Goal: Task Accomplishment & Management: Use online tool/utility

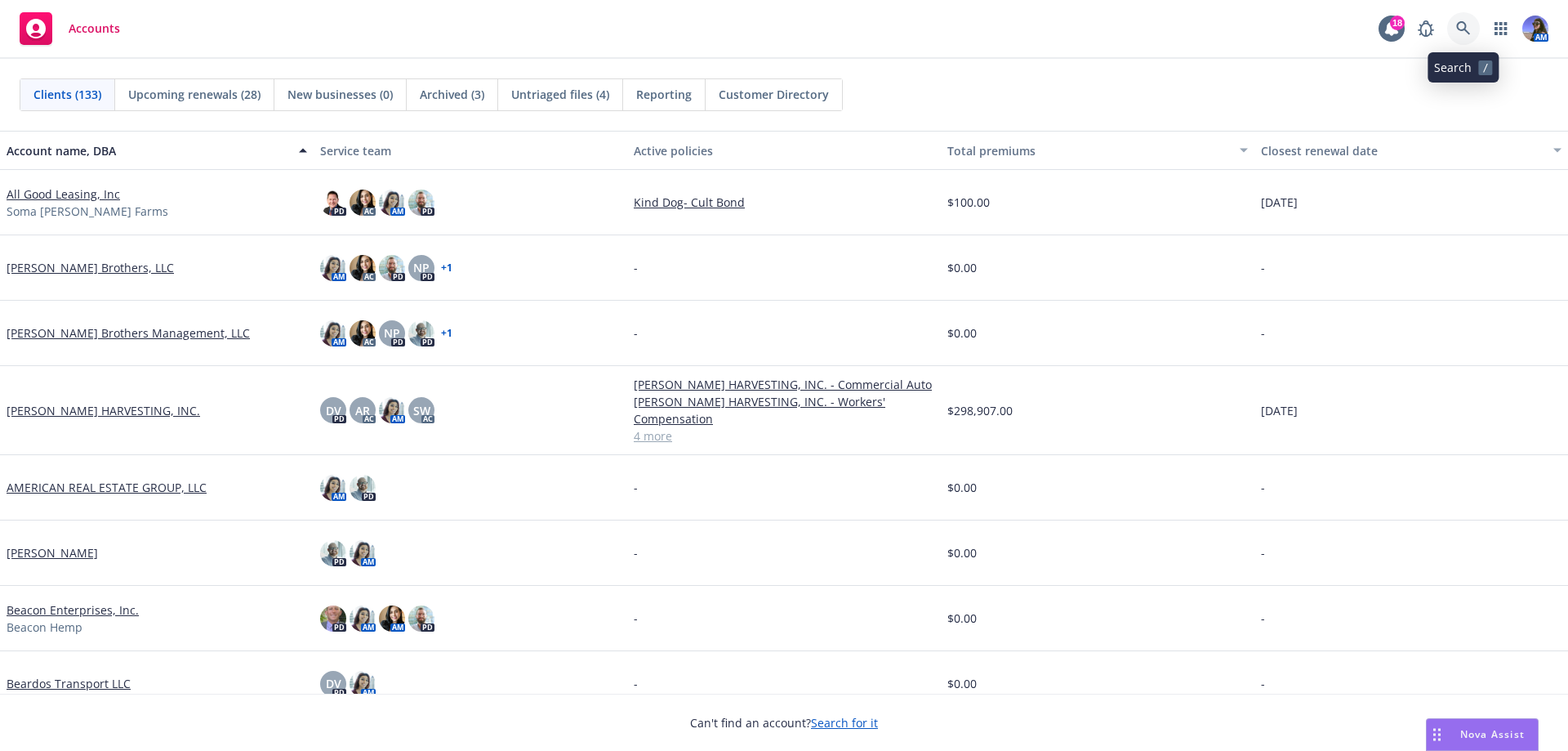
click at [1466, 26] on icon at bounding box center [1463, 28] width 14 height 14
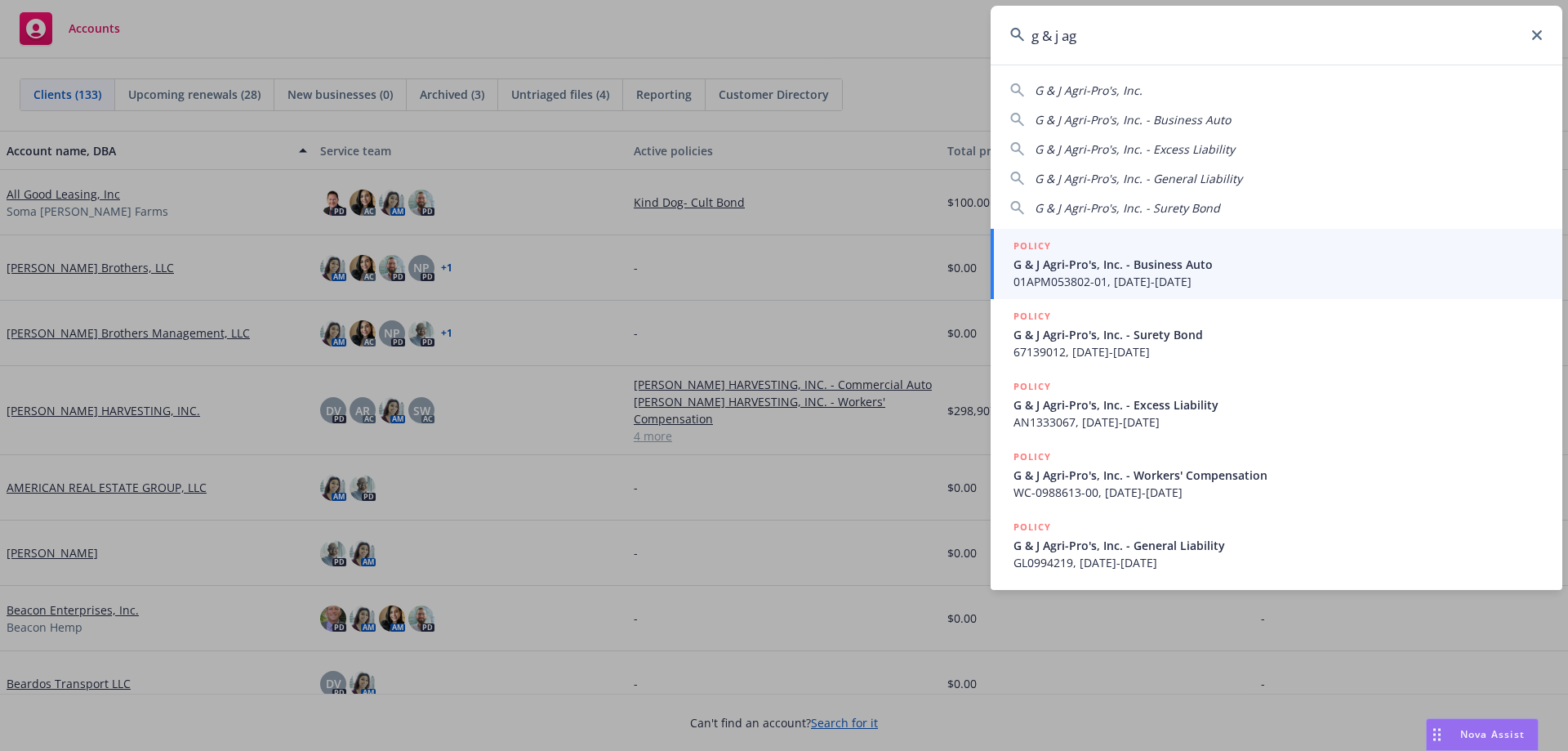
click at [1113, 89] on span "G & J Agri-Pro's, Inc." at bounding box center [1089, 90] width 107 height 15
type input "G & J Agri-Pro's, Inc."
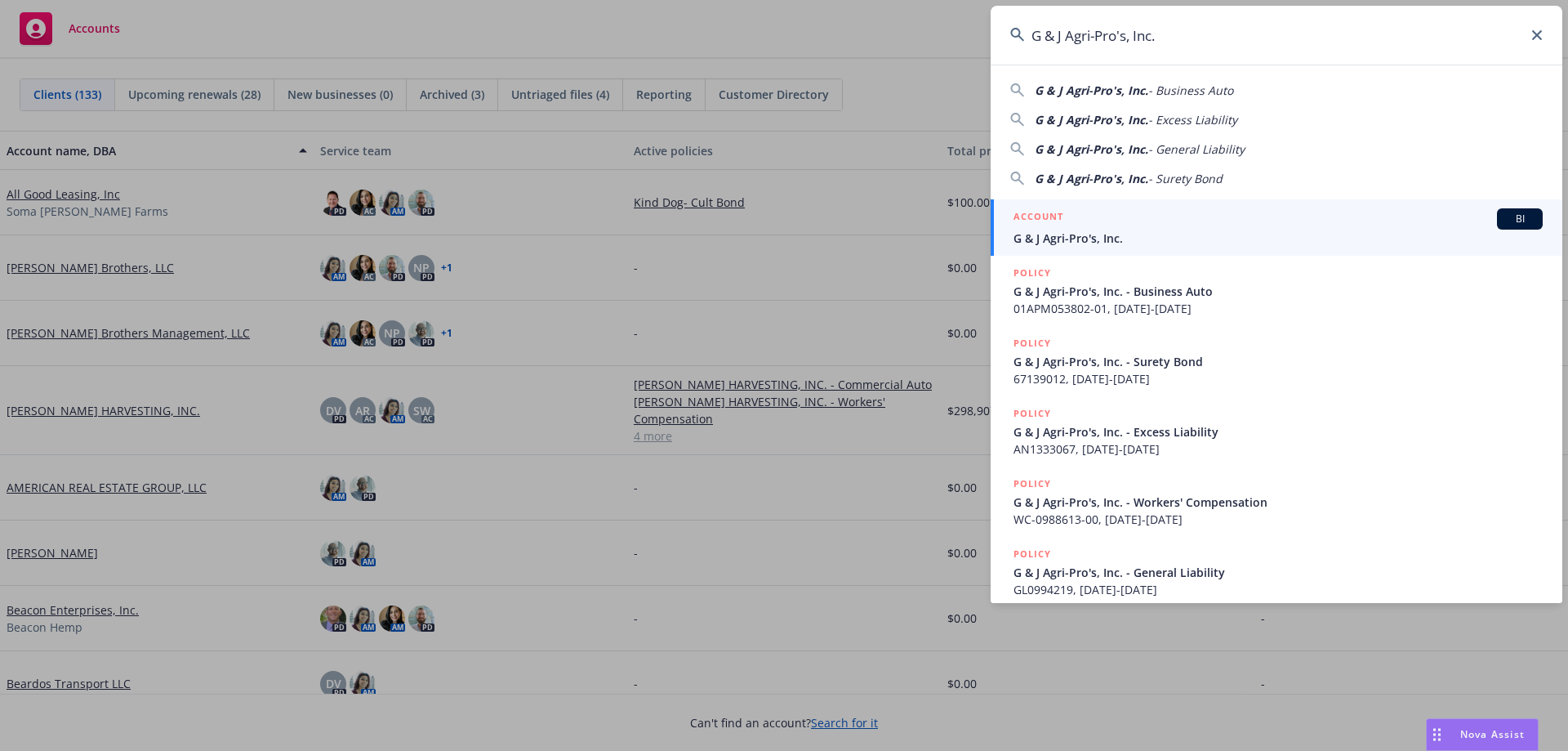
click at [1063, 224] on h5 "ACCOUNT" at bounding box center [1038, 218] width 49 height 20
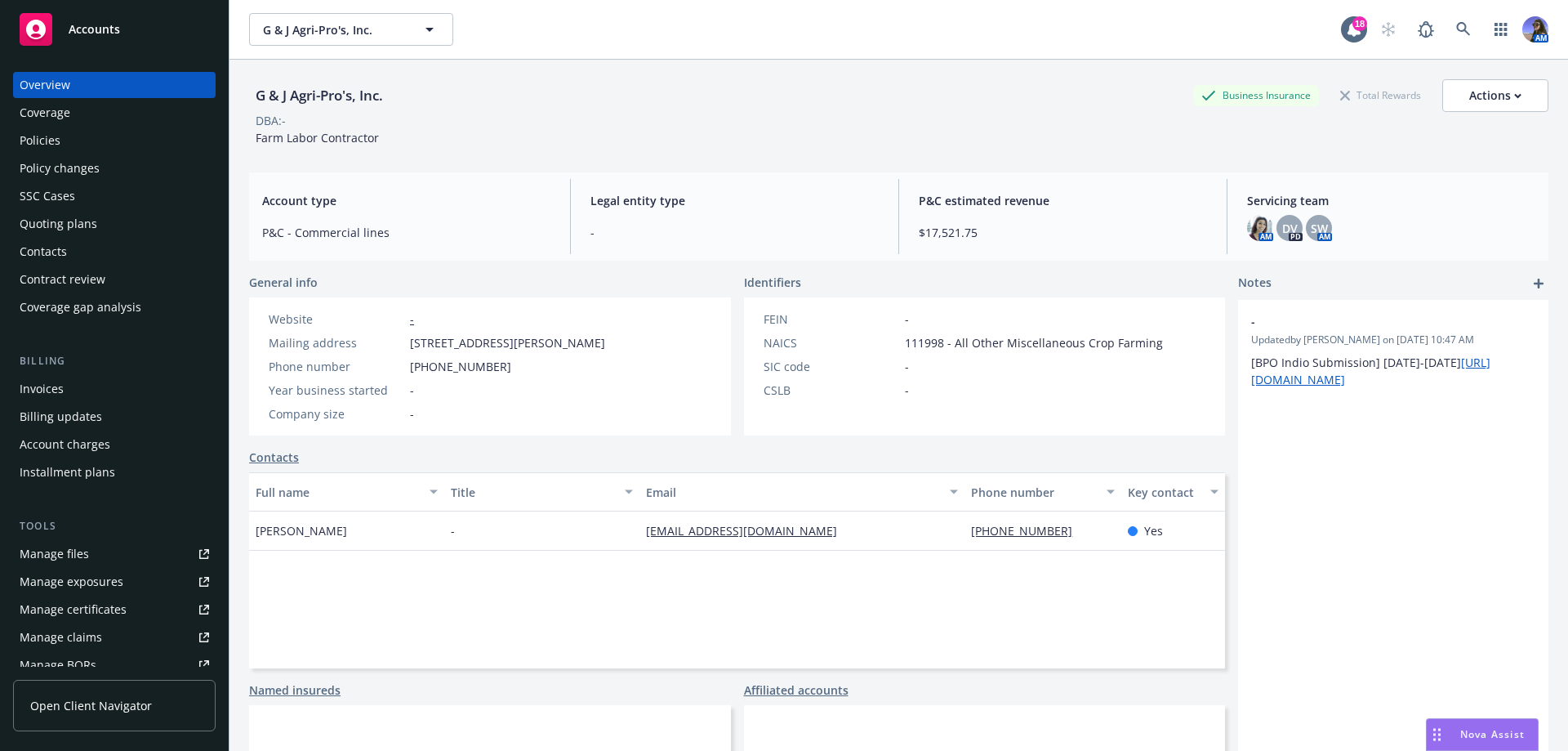
click at [66, 137] on div "Policies" at bounding box center [114, 140] width 189 height 26
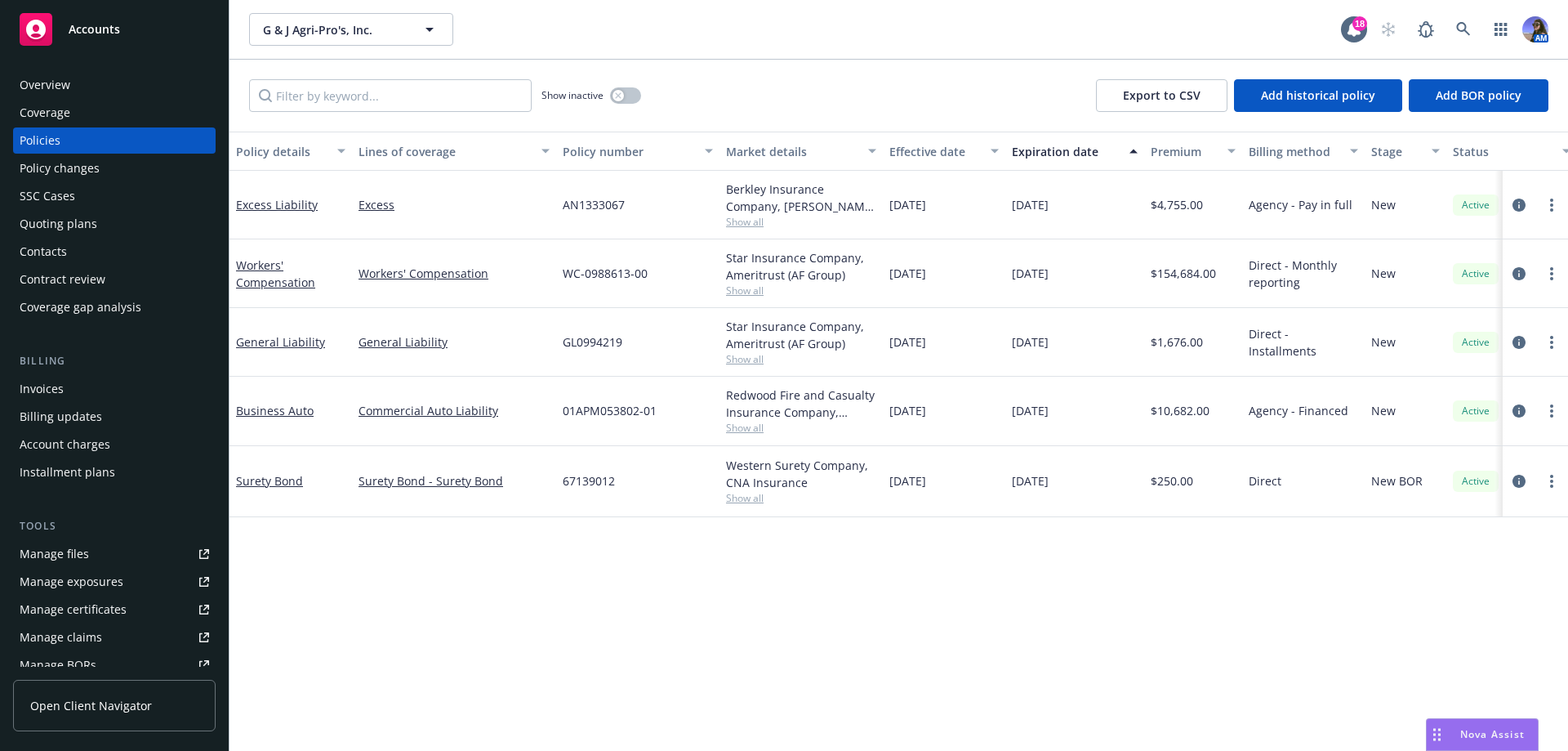
click at [55, 223] on div "Quoting plans" at bounding box center [58, 224] width 78 height 26
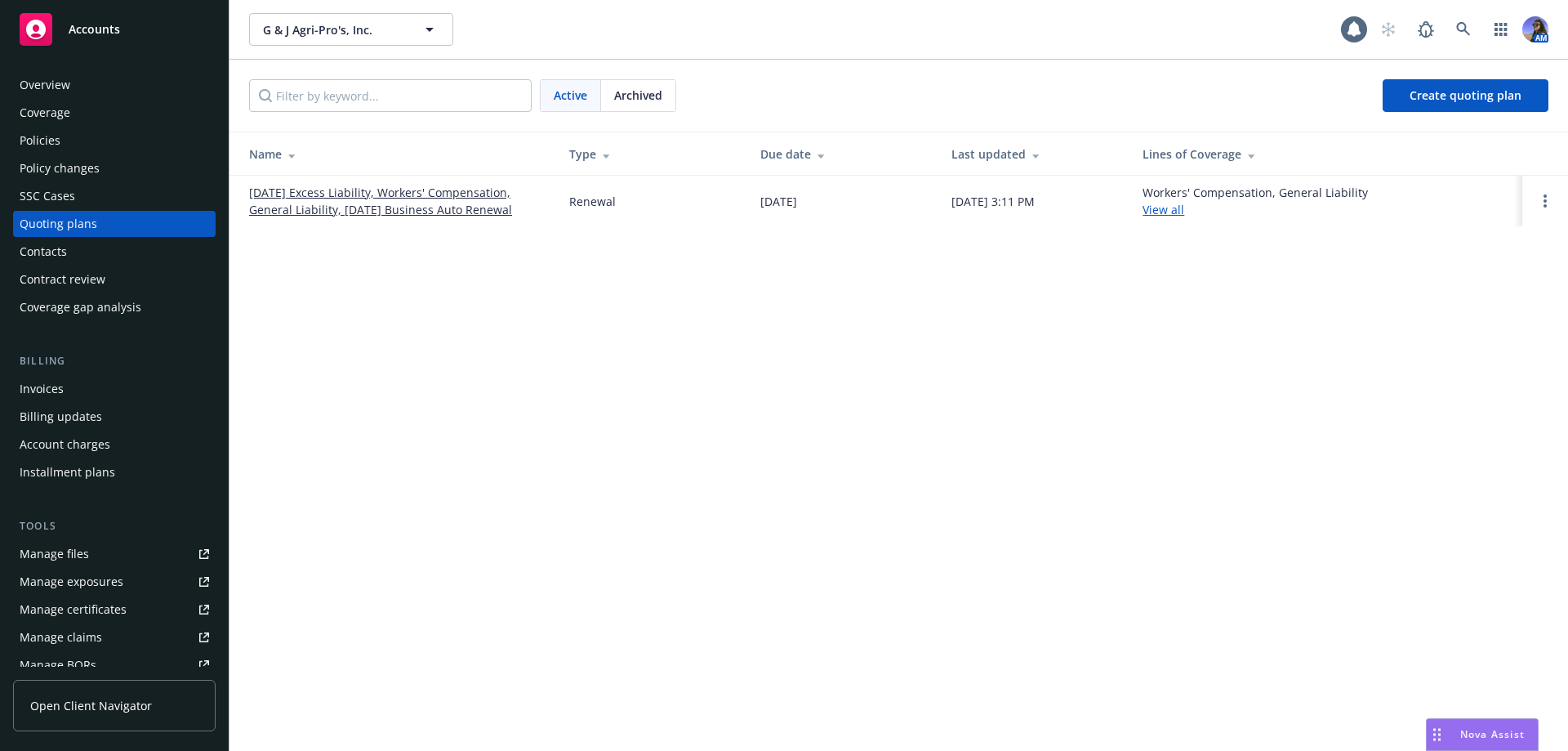
click at [659, 87] on span "Archived" at bounding box center [638, 95] width 48 height 17
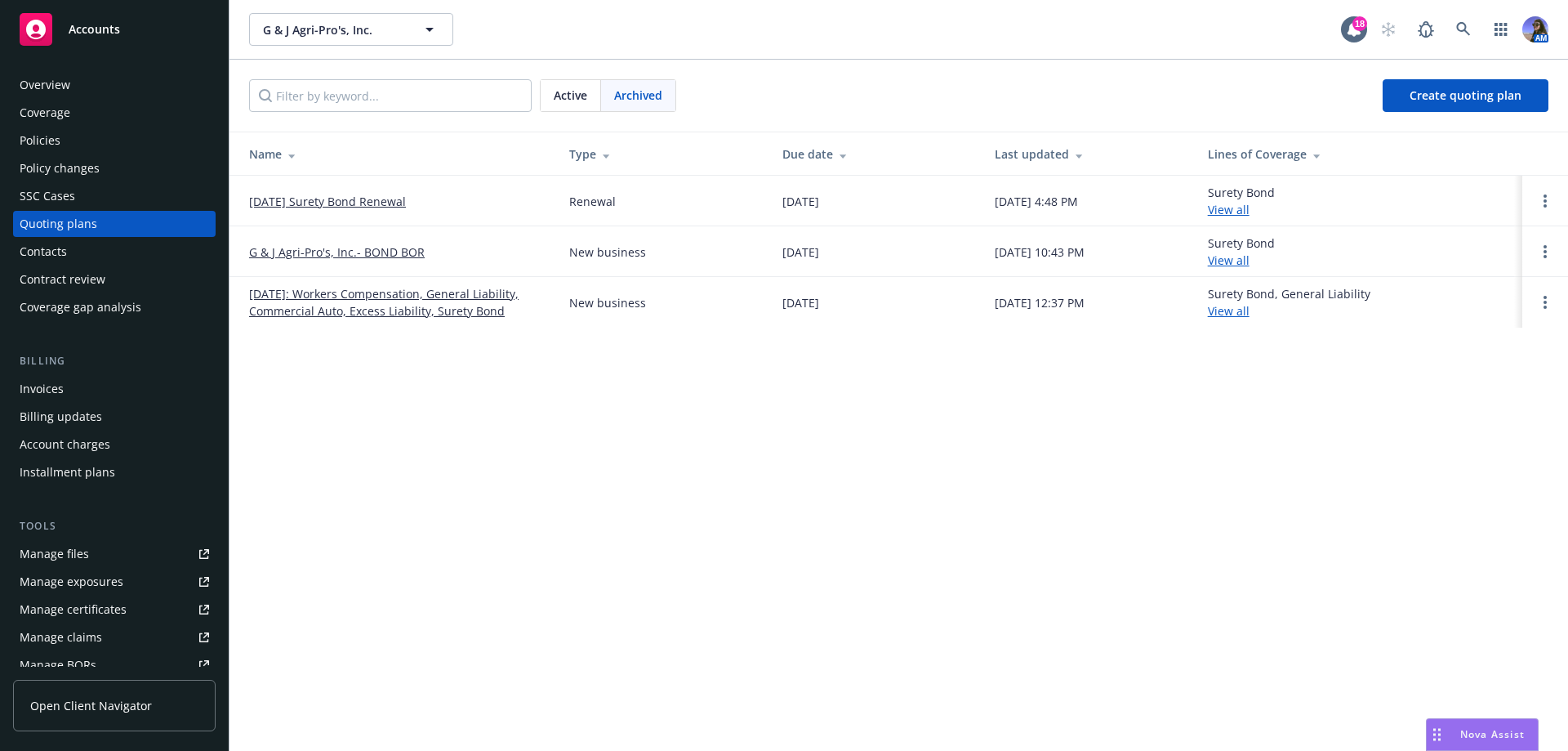
click at [388, 311] on link "12/01/2024: Workers Compensation, General Liability, Commercial Auto, Excess Li…" at bounding box center [396, 302] width 294 height 34
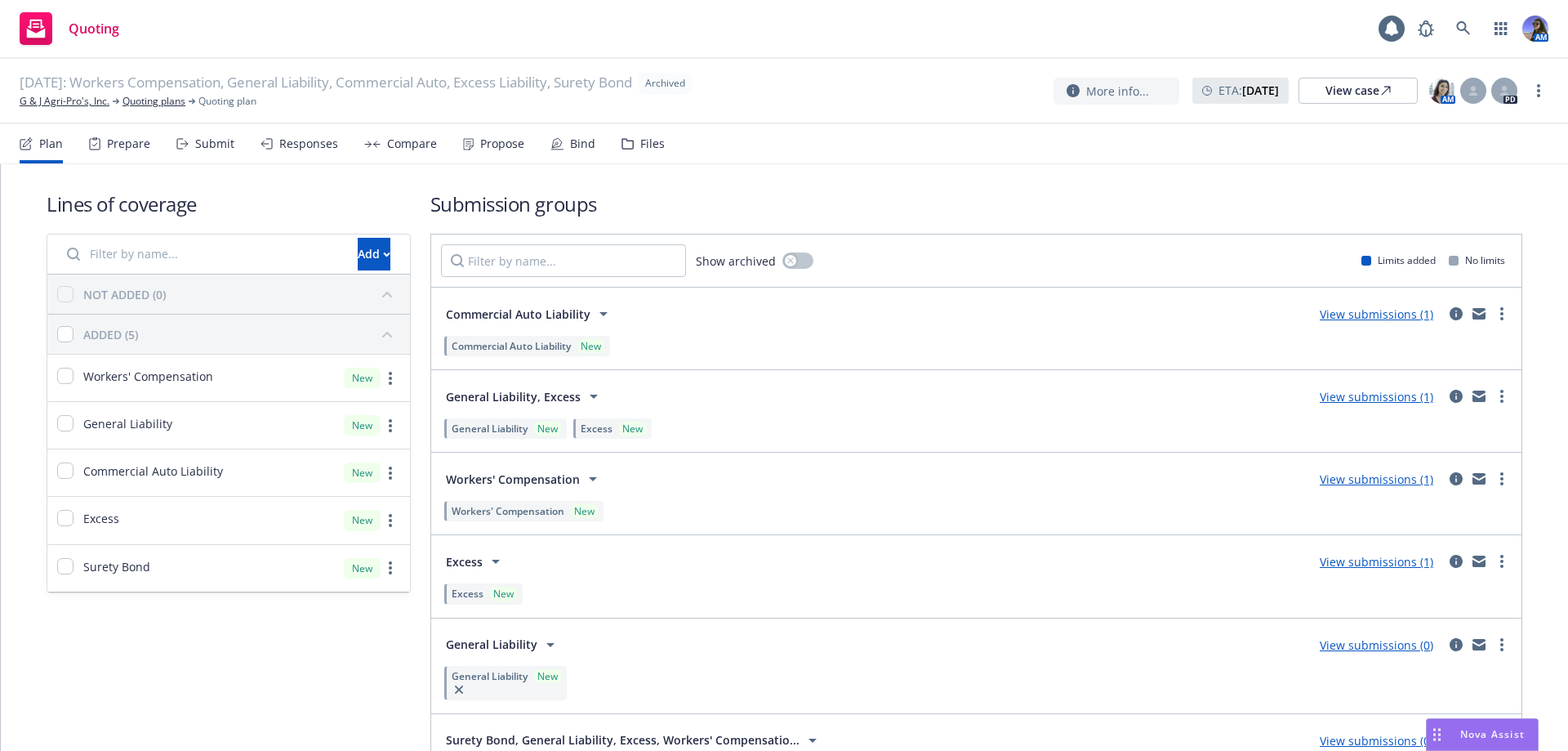
click at [613, 146] on div "Plan Prepare Submit Responses Compare Propose Bind Files" at bounding box center [342, 144] width 645 height 39
click at [641, 143] on div "Files" at bounding box center [653, 143] width 25 height 13
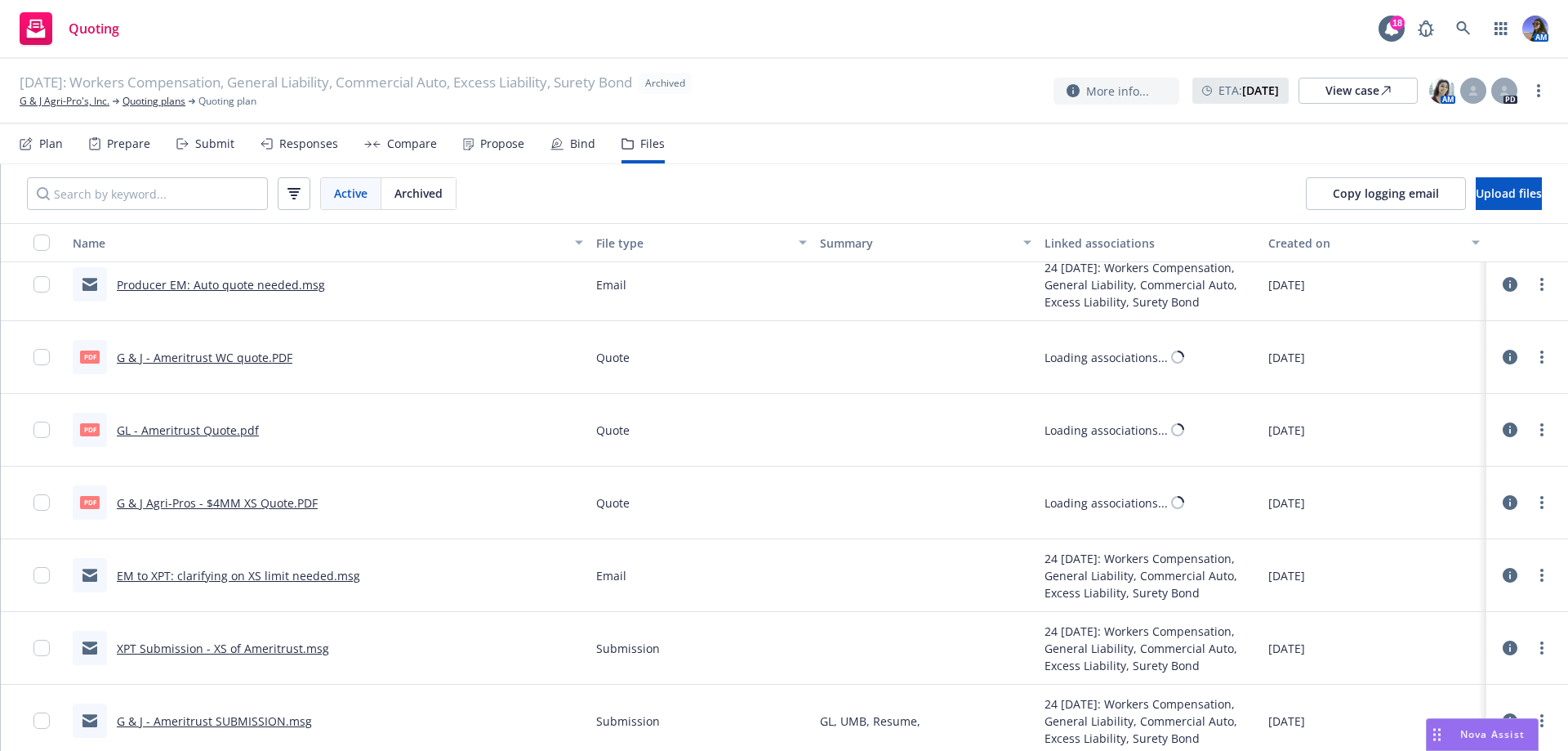
scroll to position [1531, 0]
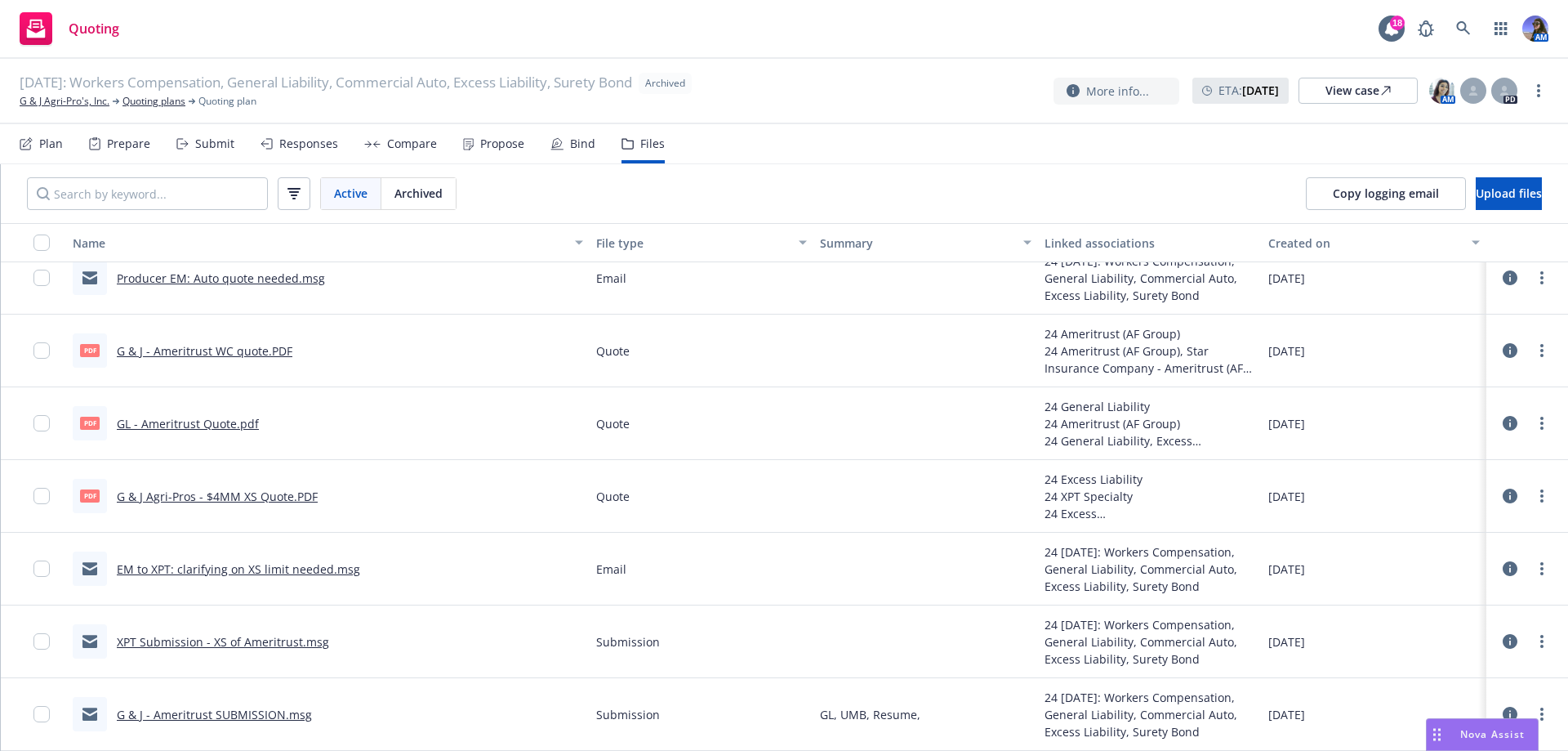
click at [220, 709] on link "G & J - Ameritrust SUBMISSION.msg" at bounding box center [214, 714] width 195 height 15
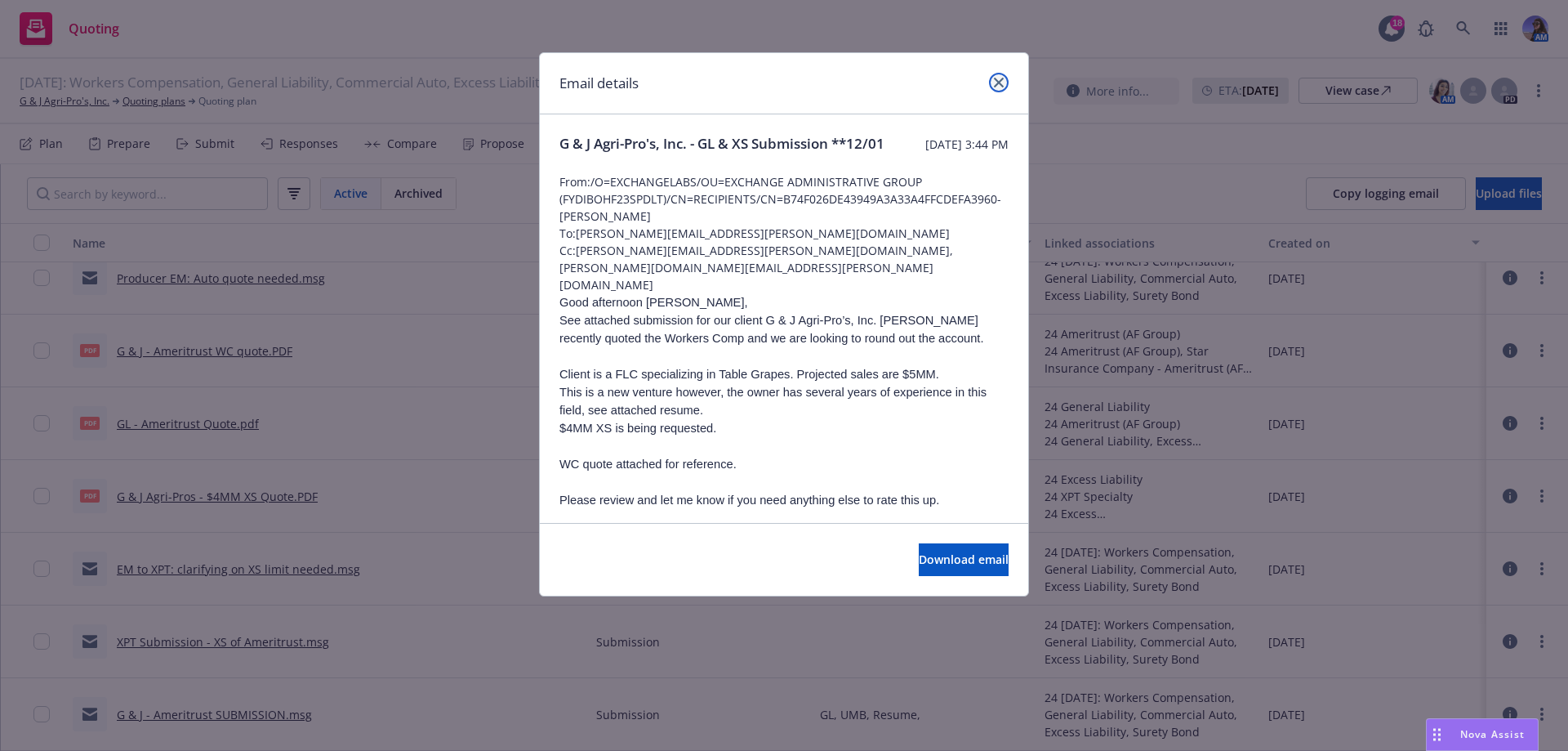
click at [993, 82] on link "close" at bounding box center [998, 82] width 20 height 20
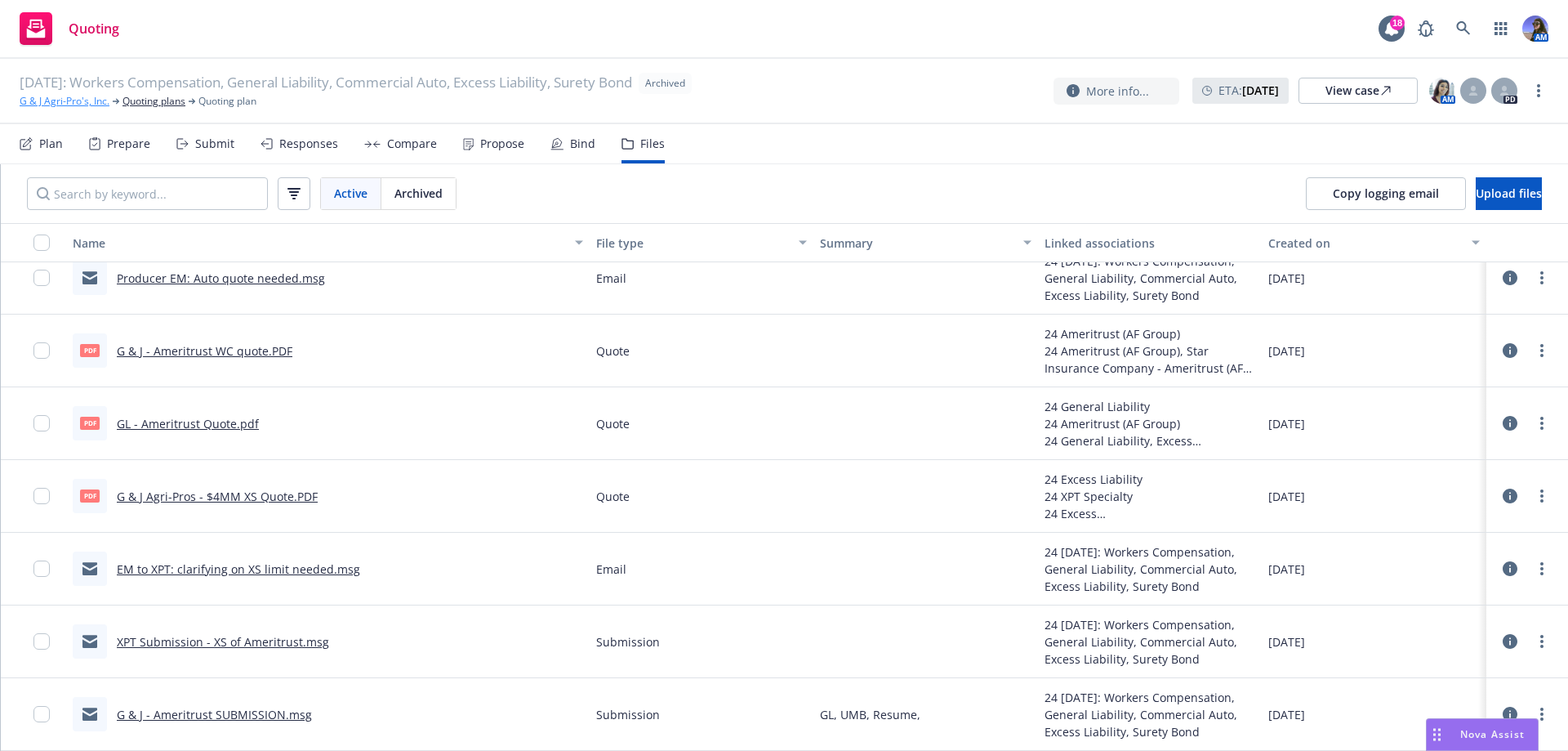
click at [67, 102] on link "G & J Agri-Pro's, Inc." at bounding box center [64, 101] width 90 height 15
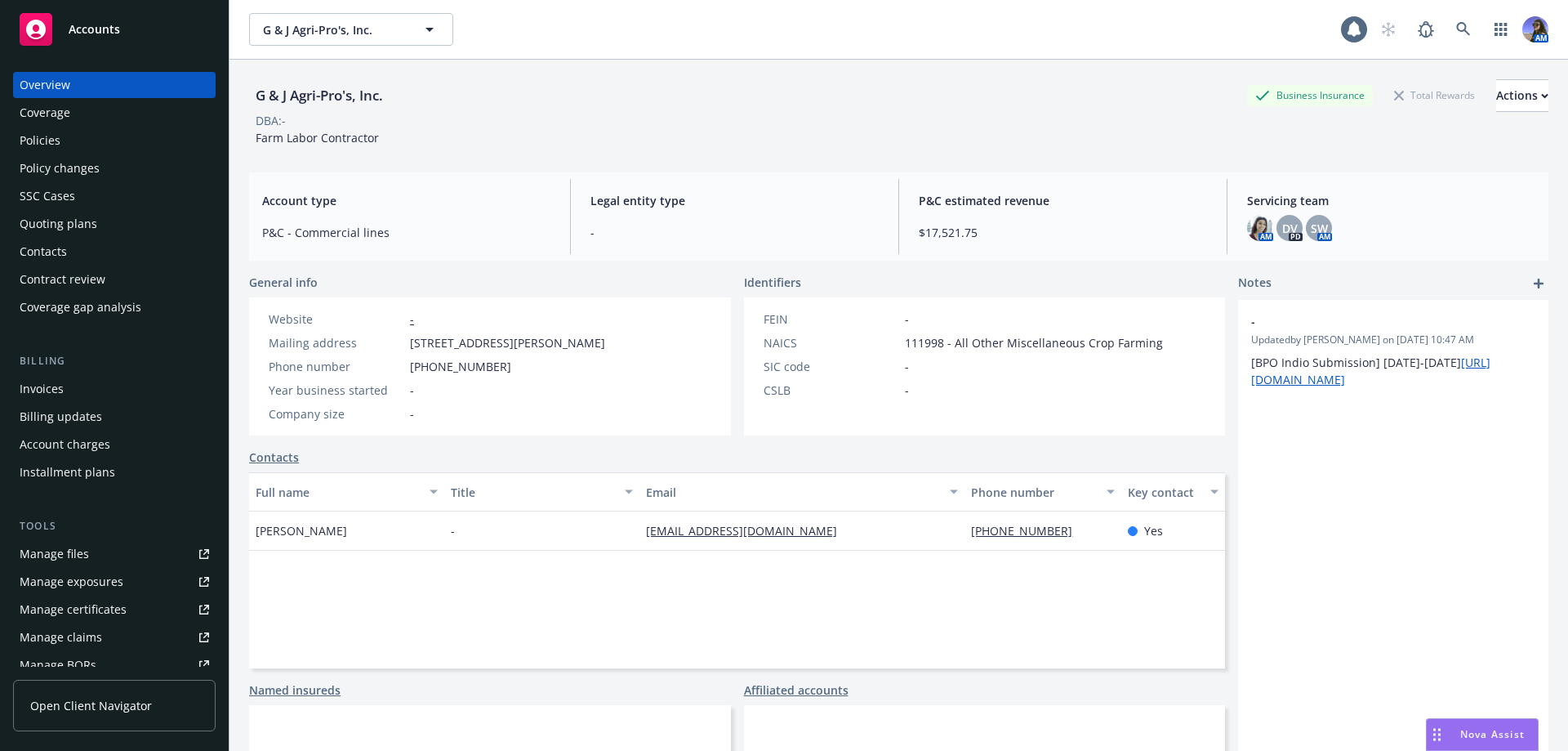
click at [32, 142] on div "Policies" at bounding box center [40, 140] width 41 height 26
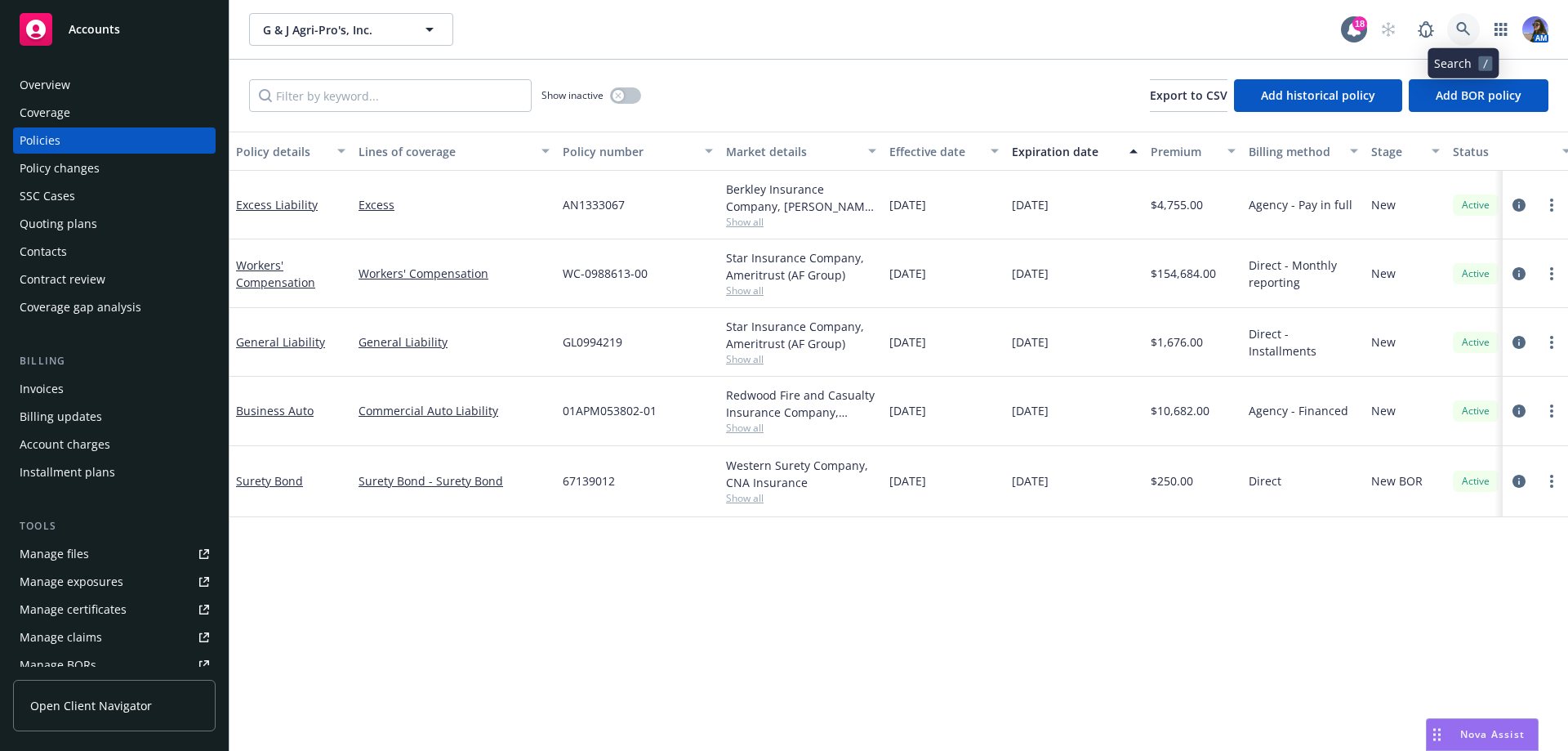
click at [1469, 35] on icon at bounding box center [1463, 29] width 14 height 14
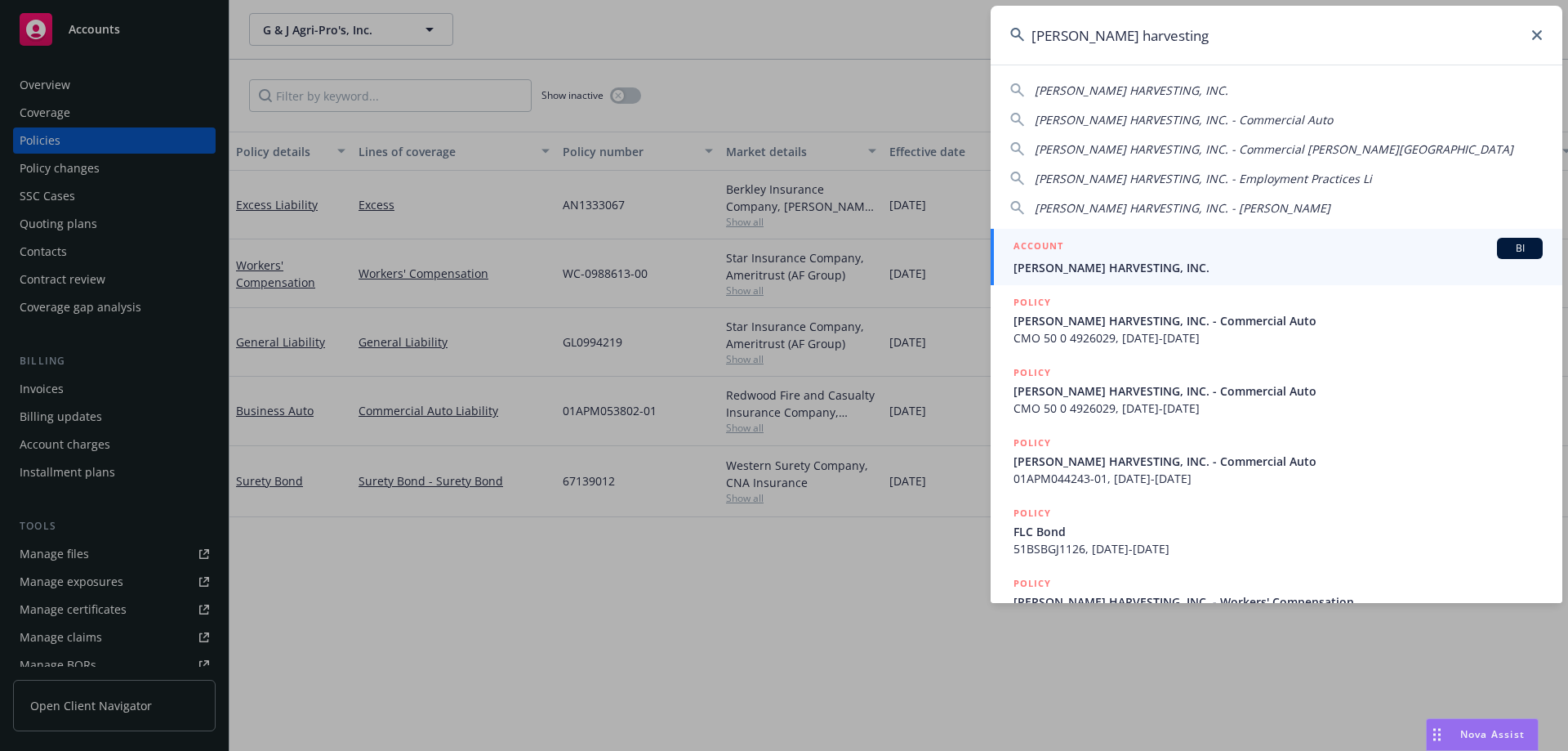
type input "alvarez harvesting"
click at [1062, 269] on span "ALVAREZ HARVESTING, INC." at bounding box center [1278, 267] width 529 height 17
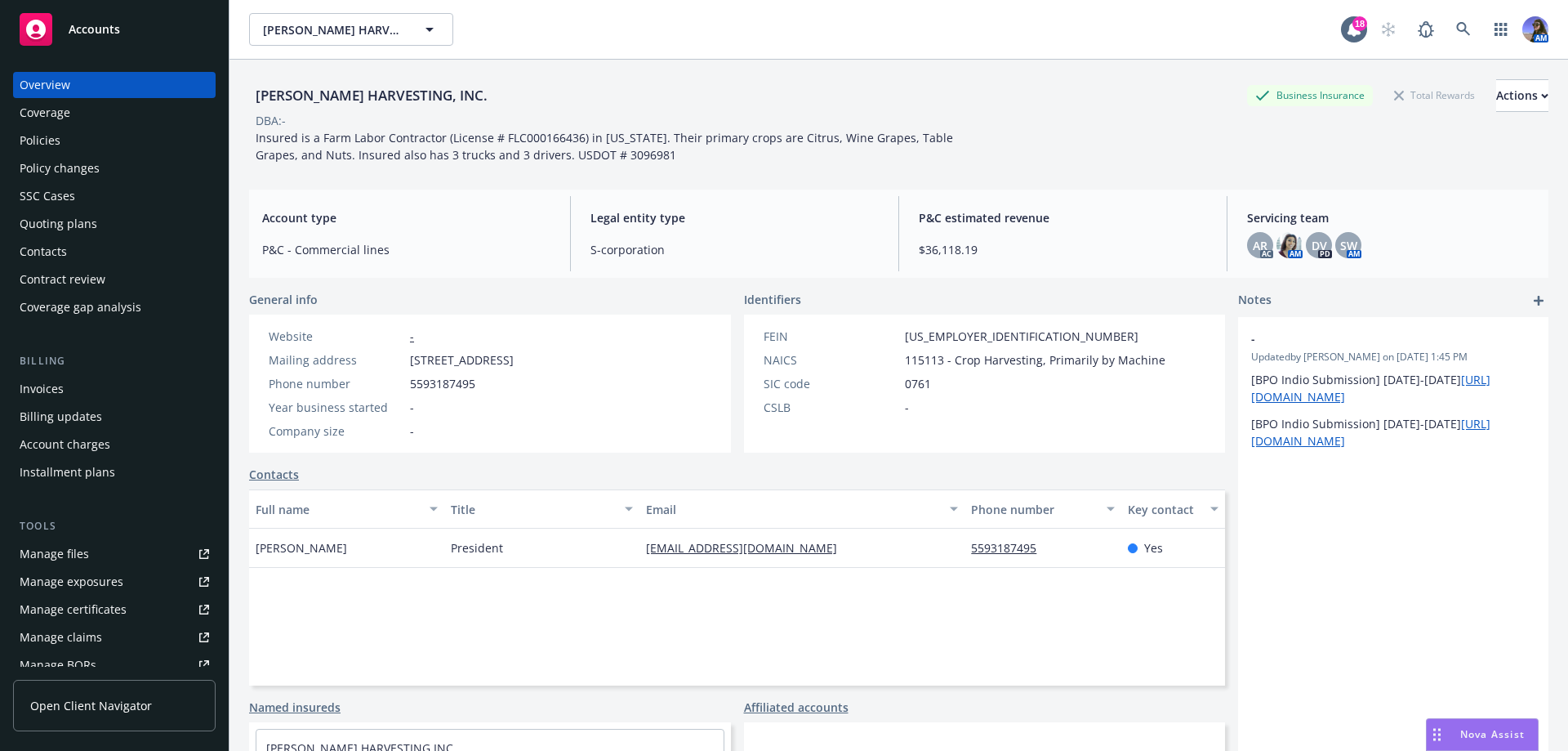
click at [55, 140] on div "Policies" at bounding box center [40, 140] width 41 height 26
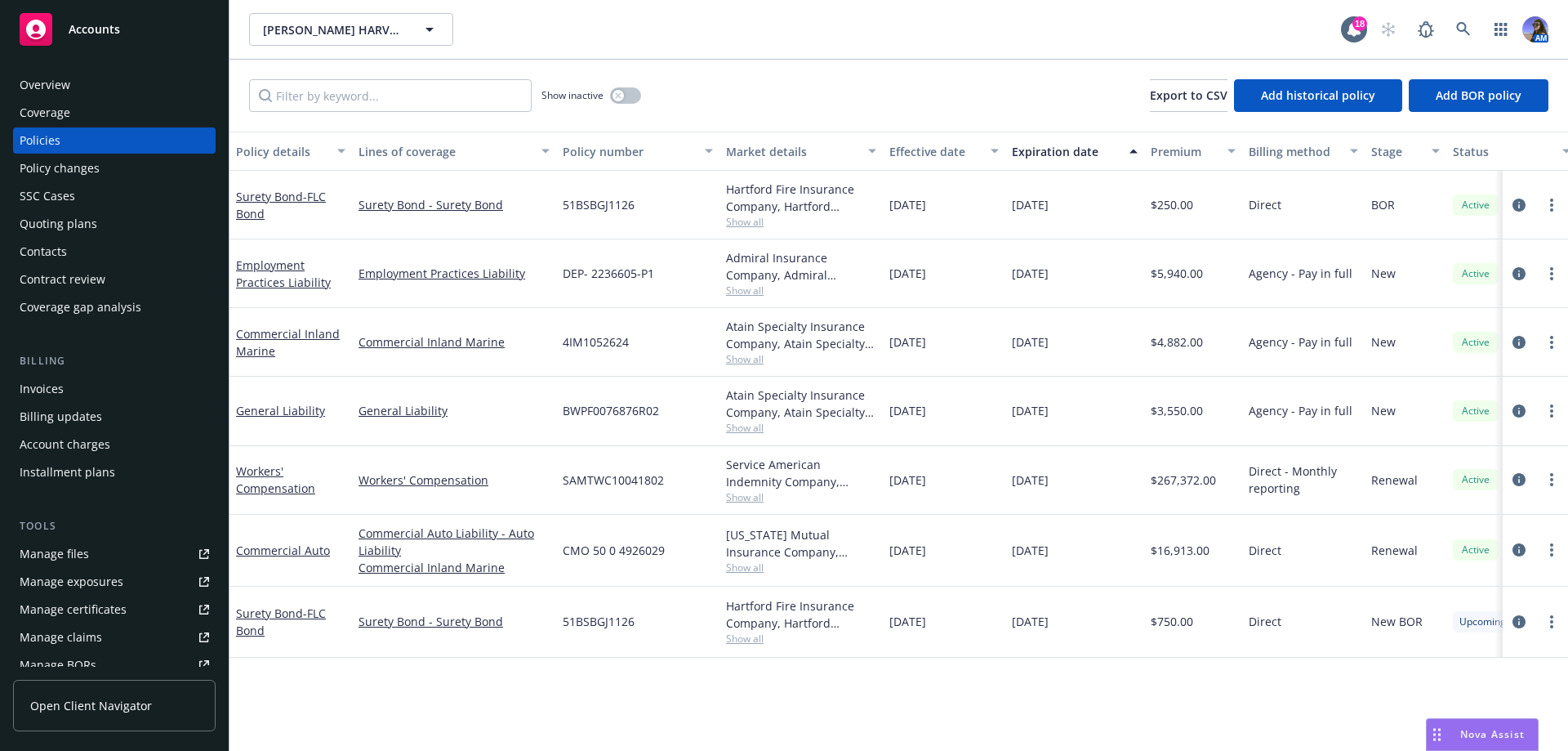
click at [754, 424] on span "Show all" at bounding box center [801, 428] width 150 height 14
click at [681, 400] on div "BWPF0076876R02" at bounding box center [637, 410] width 163 height 68
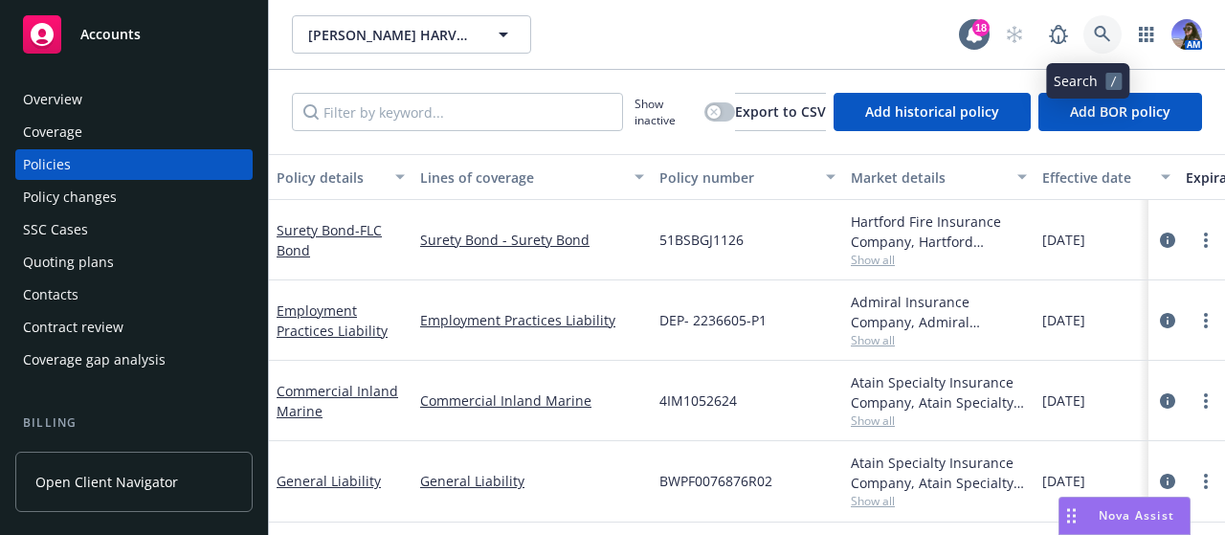
click at [1084, 32] on link at bounding box center [1103, 34] width 38 height 38
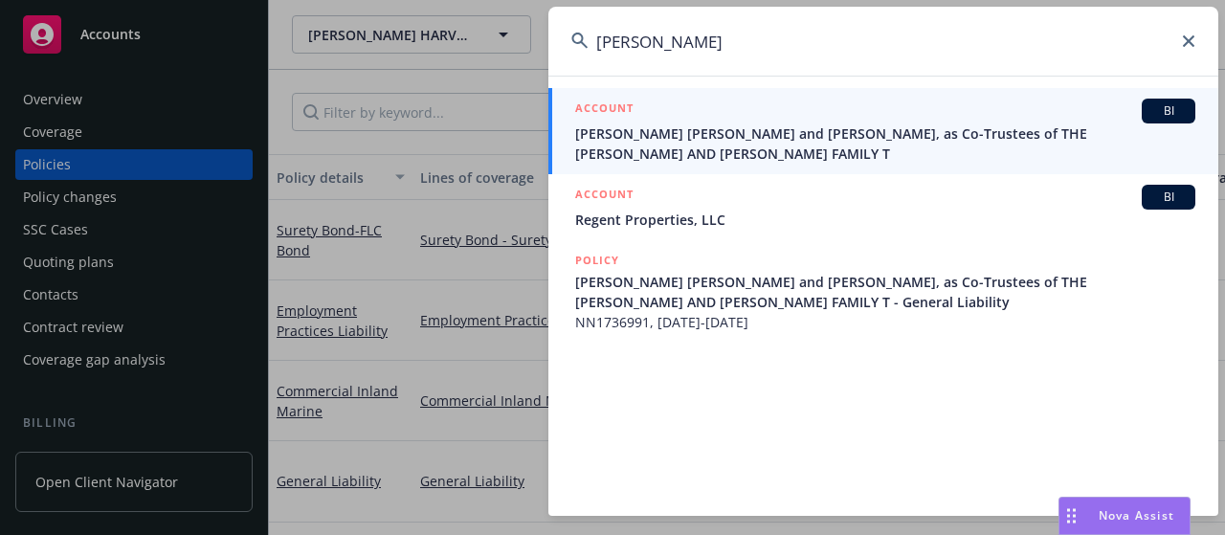
type input "david evan chri"
click at [1023, 158] on span "[PERSON_NAME] [PERSON_NAME] and [PERSON_NAME], as Co-Trustees of THE [PERSON_NA…" at bounding box center [885, 144] width 620 height 40
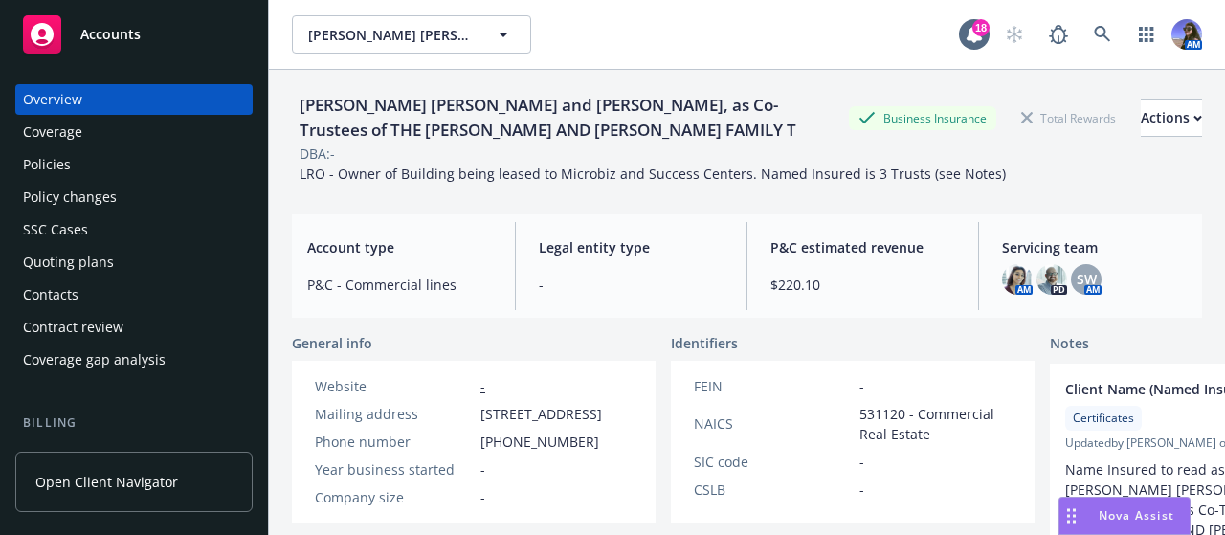
click at [62, 250] on div "Quoting plans" at bounding box center [68, 262] width 91 height 31
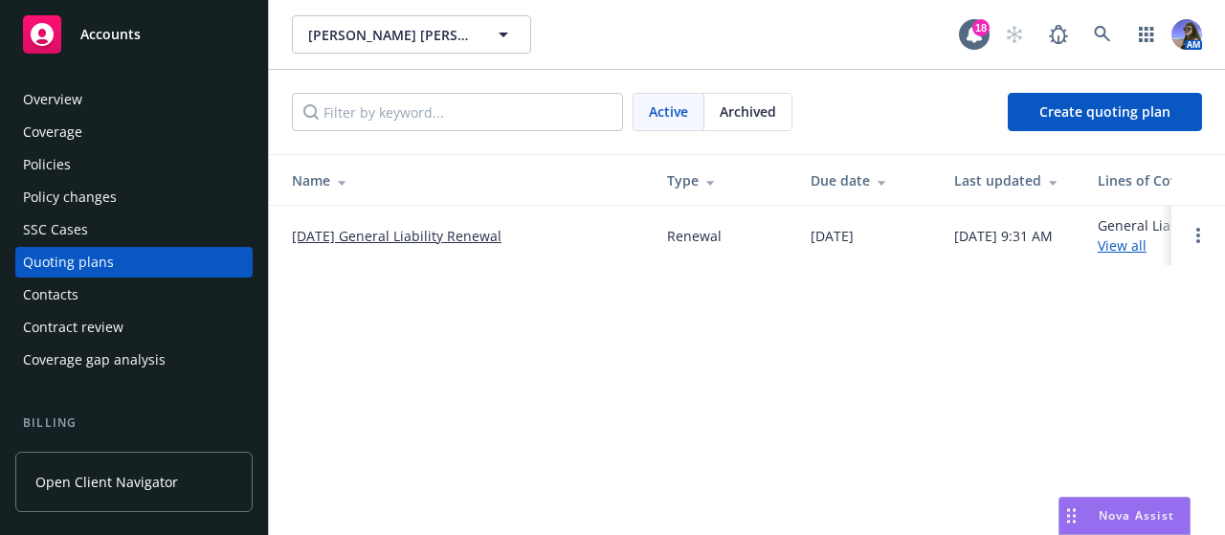
click at [343, 235] on link "[DATE] General Liability Renewal" at bounding box center [397, 236] width 210 height 20
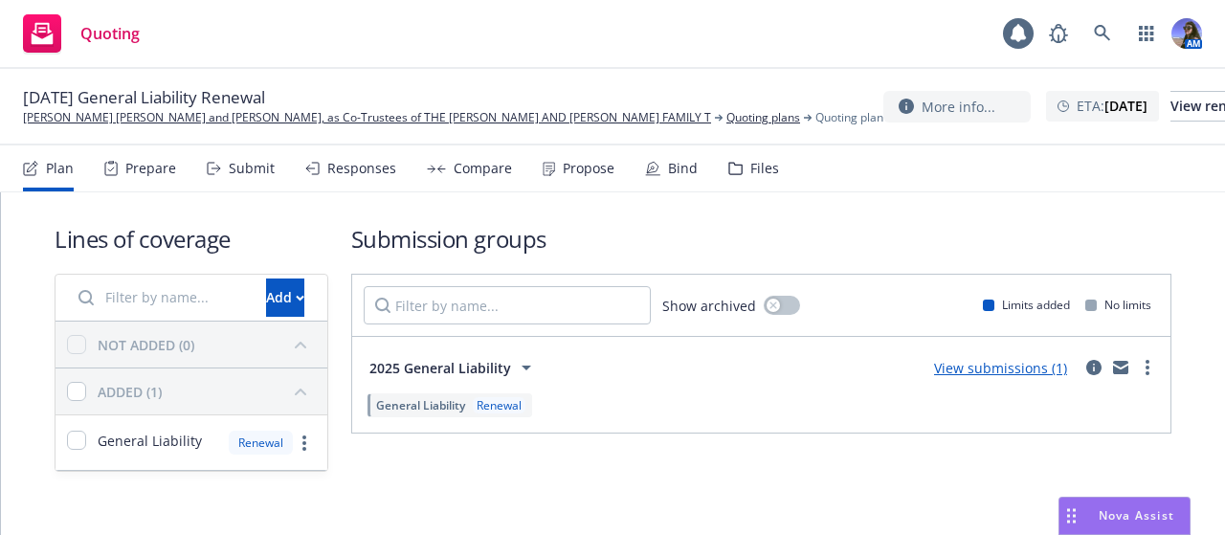
click at [752, 181] on div "Files" at bounding box center [754, 169] width 51 height 46
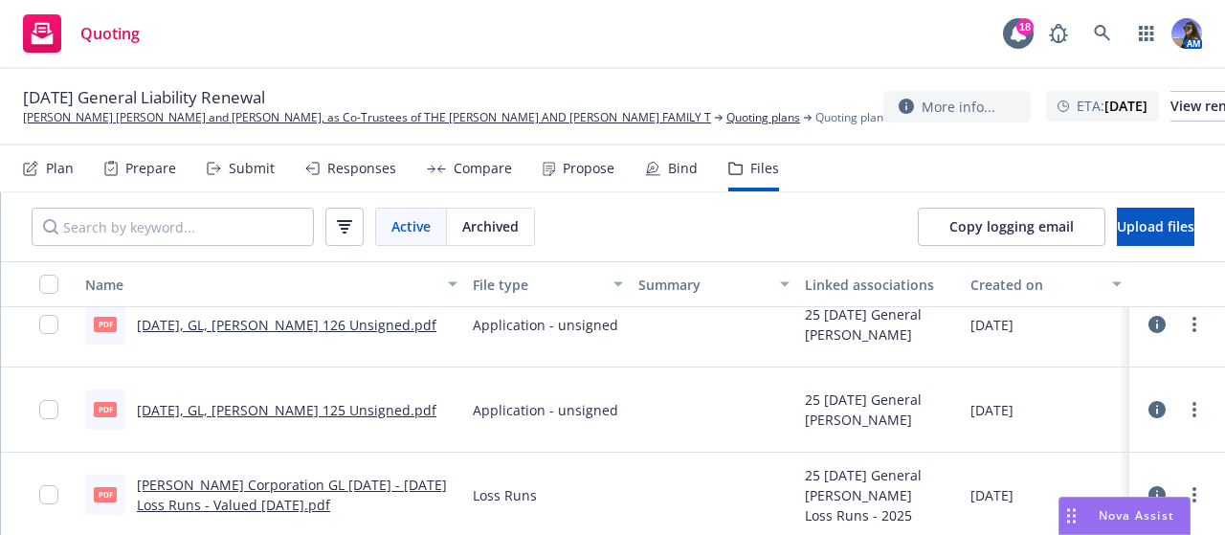
click at [282, 407] on link "10.15.2025, GL, Acord 125 Unsigned.pdf" at bounding box center [287, 410] width 300 height 18
click at [281, 328] on link "10.15.2024, GL, Acord 126 Unsigned.pdf" at bounding box center [287, 325] width 300 height 18
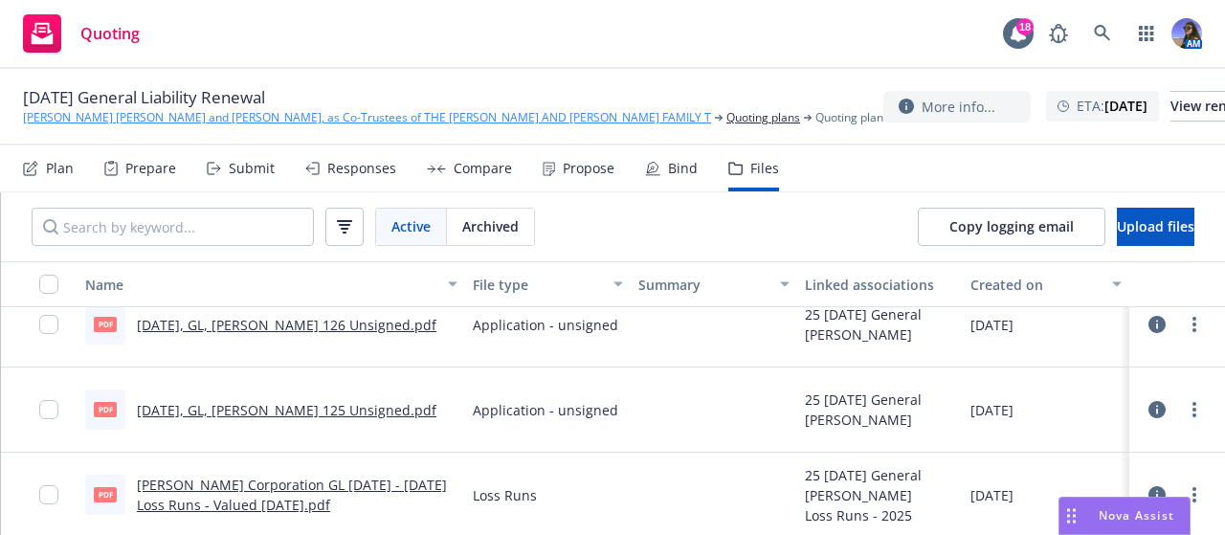
click at [105, 114] on link "David Evans Chritton and Susan Machek Chritton, as Co-Trustees of THE DAVE AND …" at bounding box center [367, 117] width 688 height 17
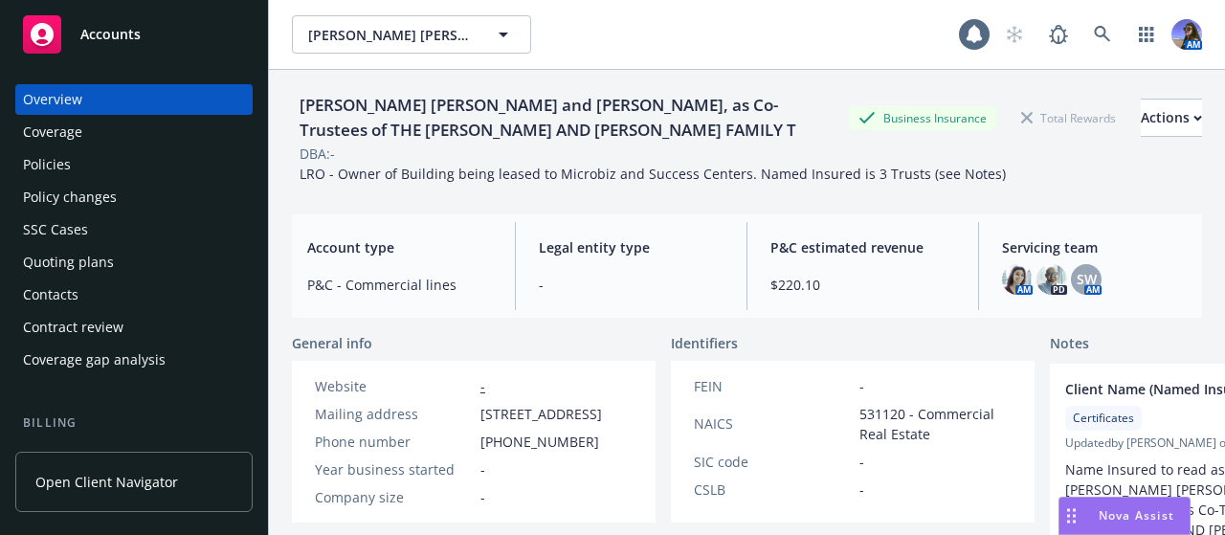
click at [96, 173] on div "Policies" at bounding box center [134, 164] width 222 height 31
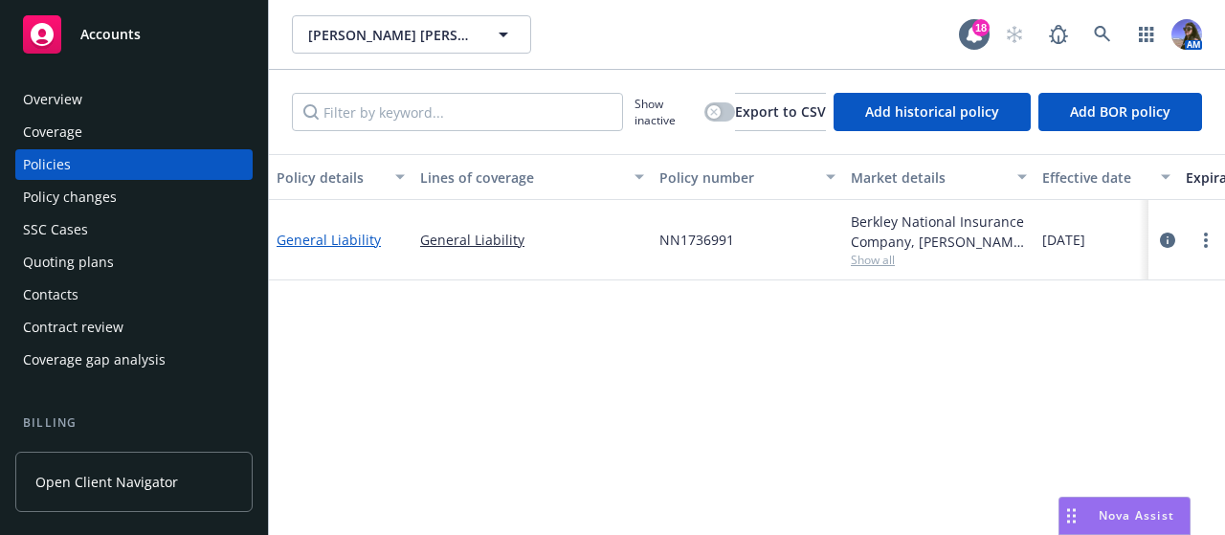
click at [334, 246] on link "General Liability" at bounding box center [329, 240] width 104 height 18
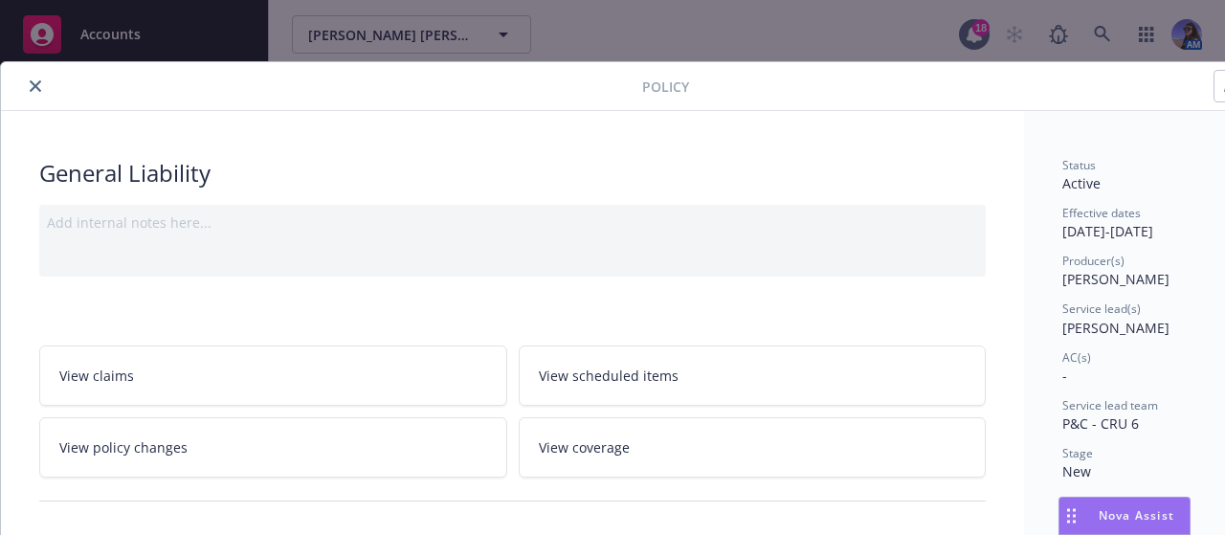
scroll to position [284, 0]
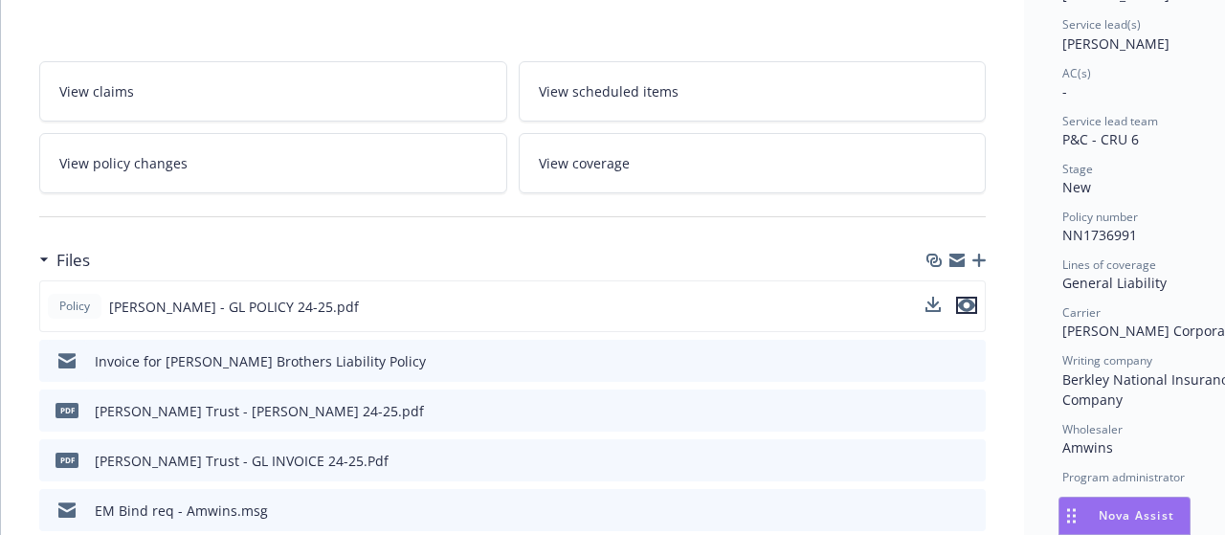
click at [971, 299] on icon "preview file" at bounding box center [966, 305] width 17 height 13
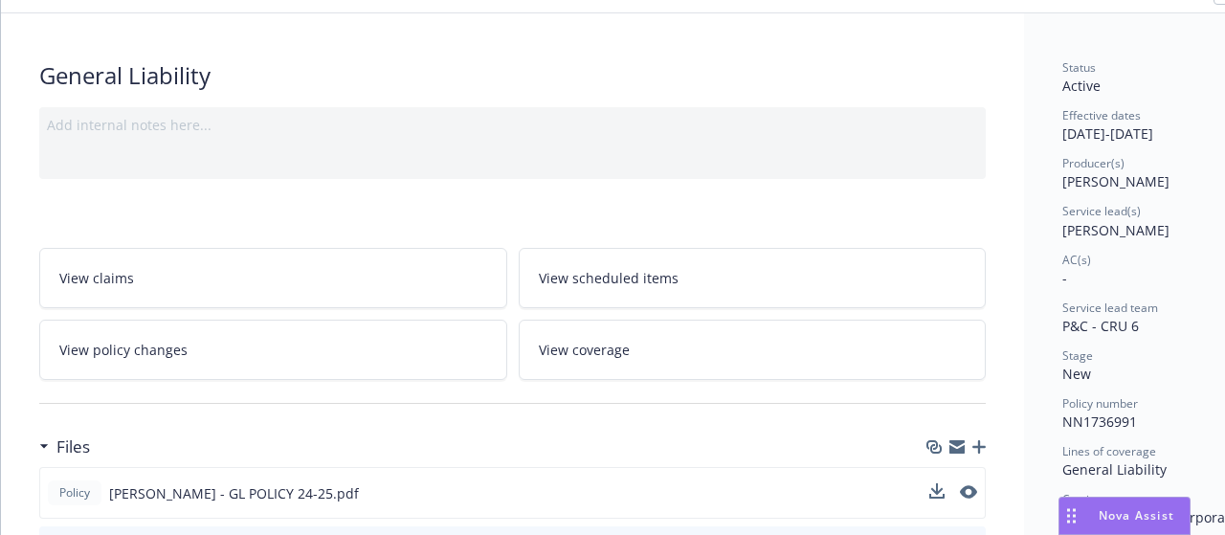
scroll to position [0, 0]
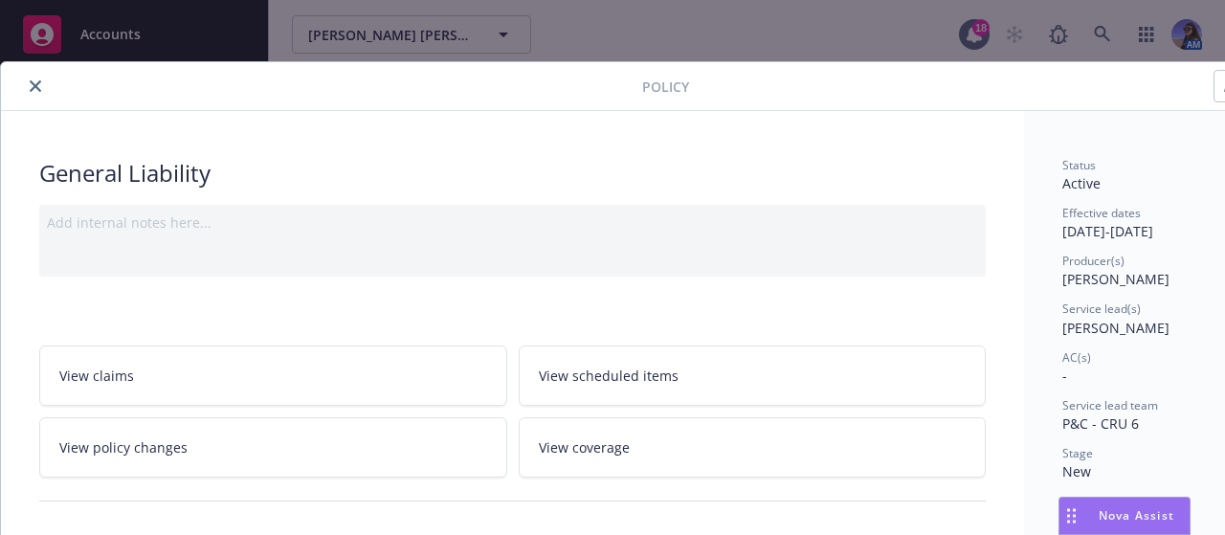
click at [31, 83] on icon "close" at bounding box center [35, 85] width 11 height 11
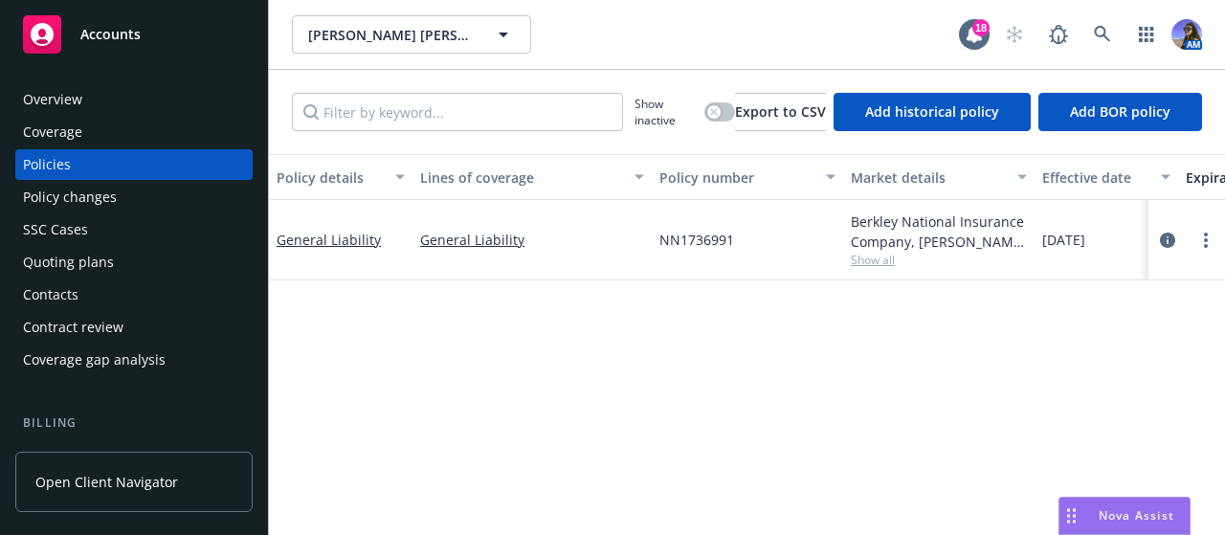
click at [79, 264] on div "Quoting plans" at bounding box center [68, 262] width 91 height 31
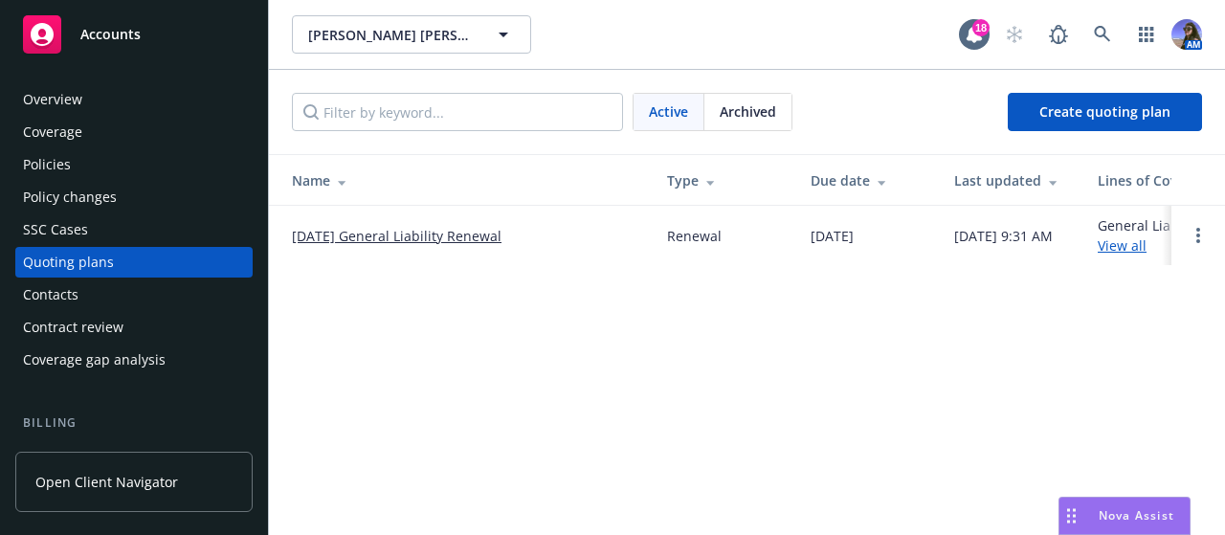
click at [77, 273] on div "Quoting plans" at bounding box center [68, 262] width 91 height 31
click at [350, 227] on link "[DATE] General Liability Renewal" at bounding box center [397, 236] width 210 height 20
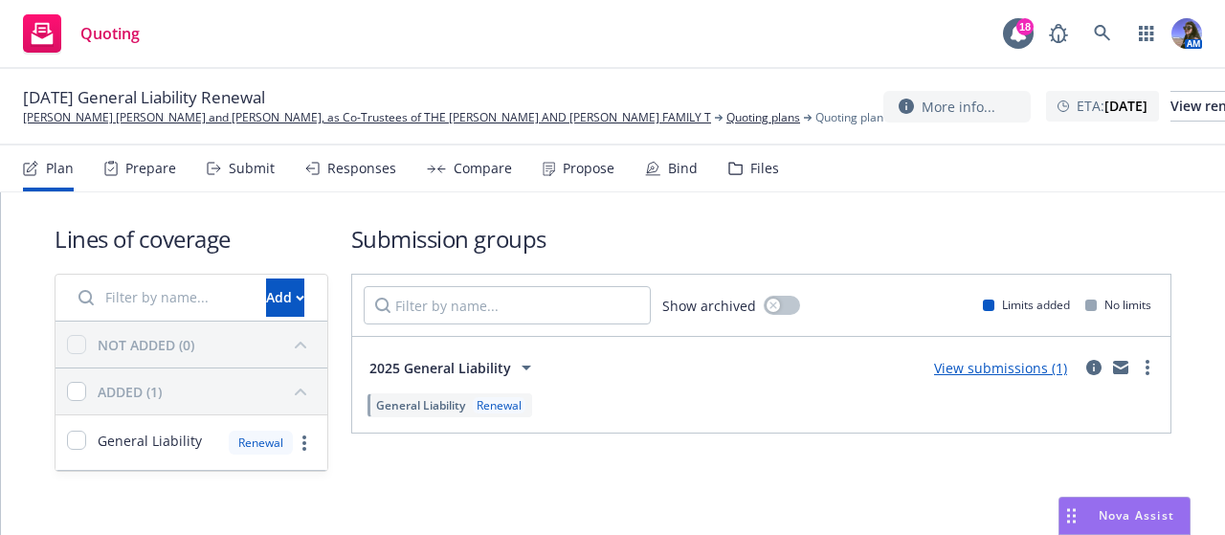
click at [160, 167] on div "Prepare" at bounding box center [150, 168] width 51 height 15
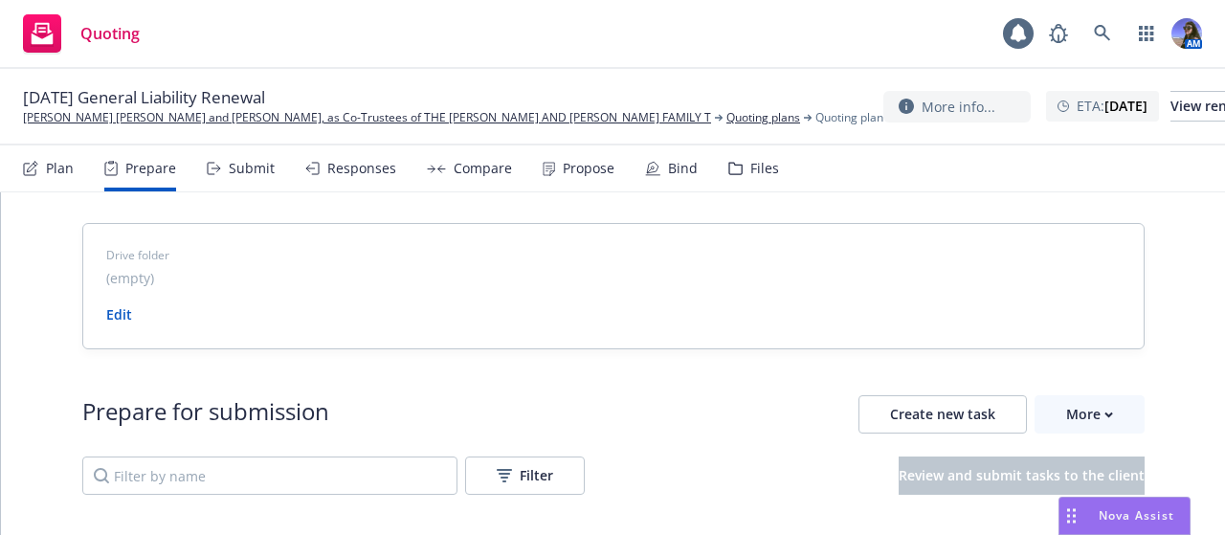
click at [238, 169] on div "Submit" at bounding box center [252, 168] width 46 height 15
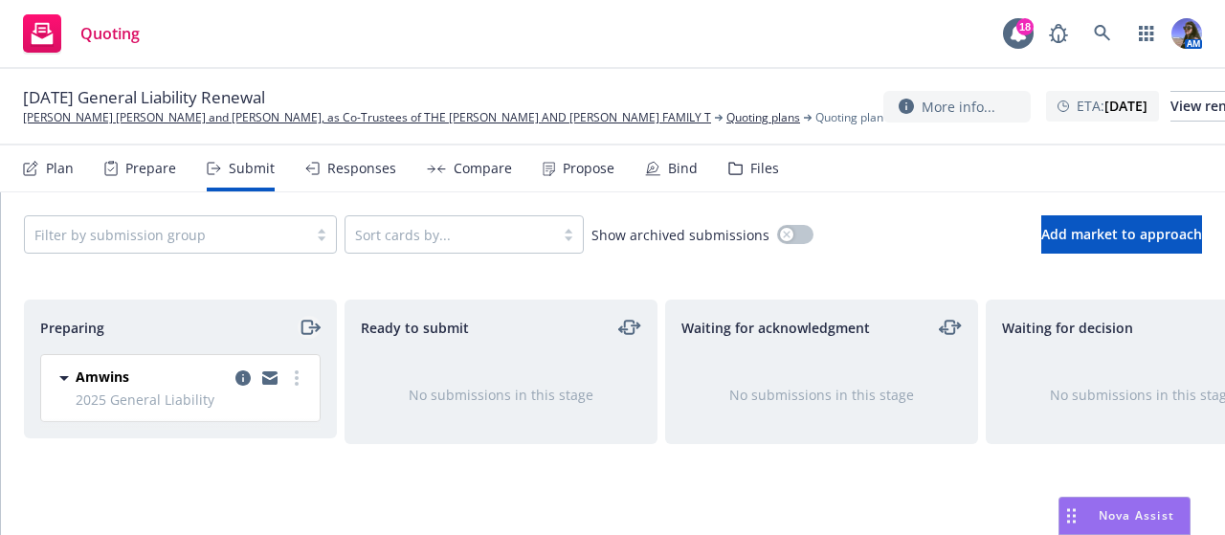
click at [310, 327] on icon "moveRight" at bounding box center [314, 327] width 10 height 0
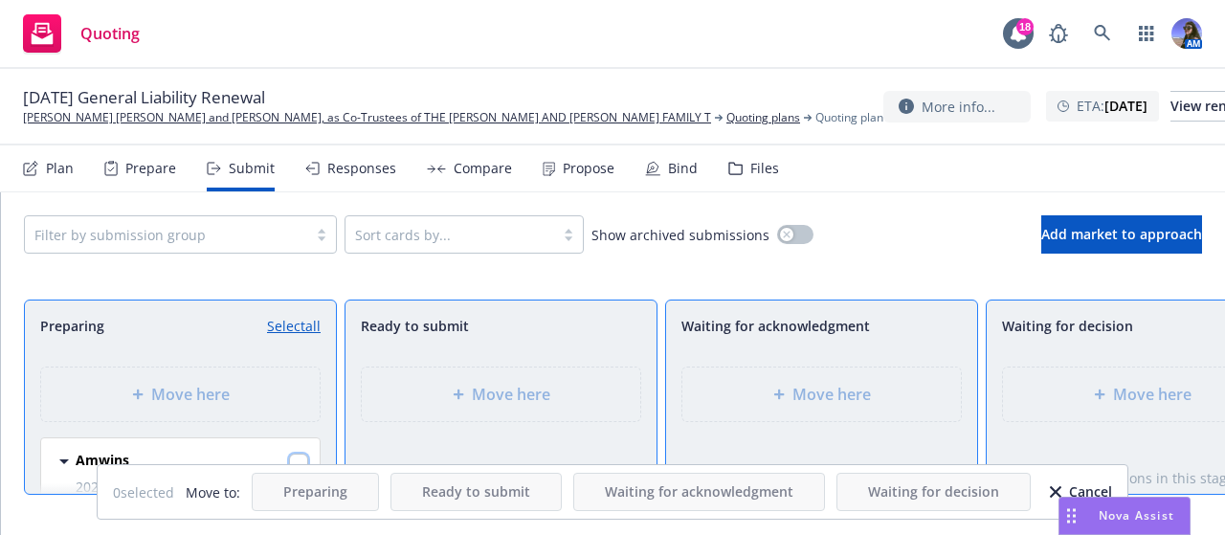
click at [289, 460] on input "checkbox" at bounding box center [298, 463] width 19 height 19
checkbox input "true"
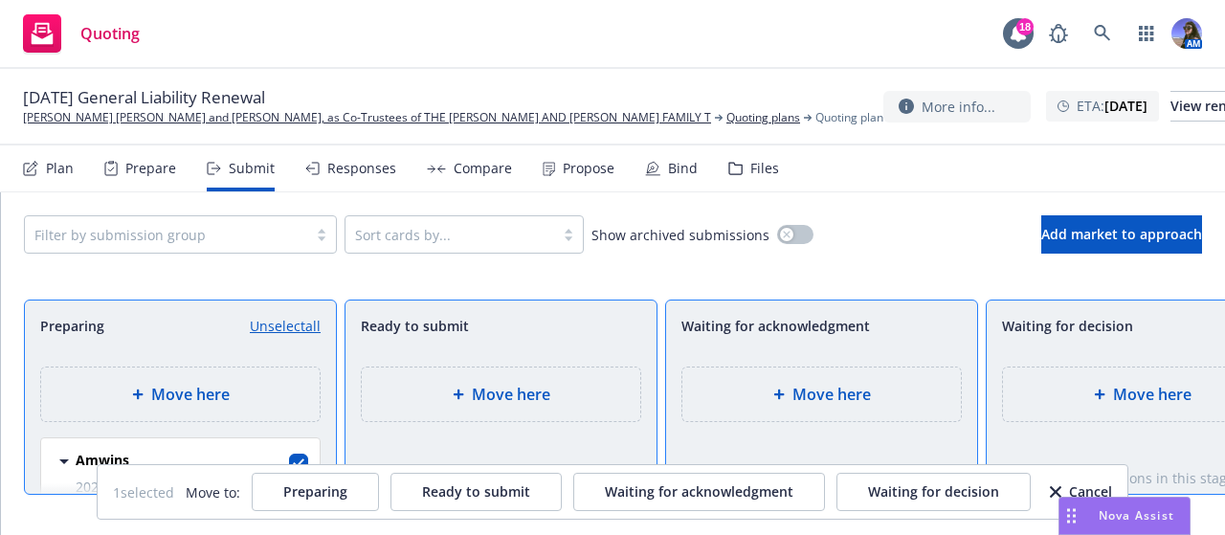
click at [511, 405] on div "Move here" at bounding box center [501, 395] width 279 height 54
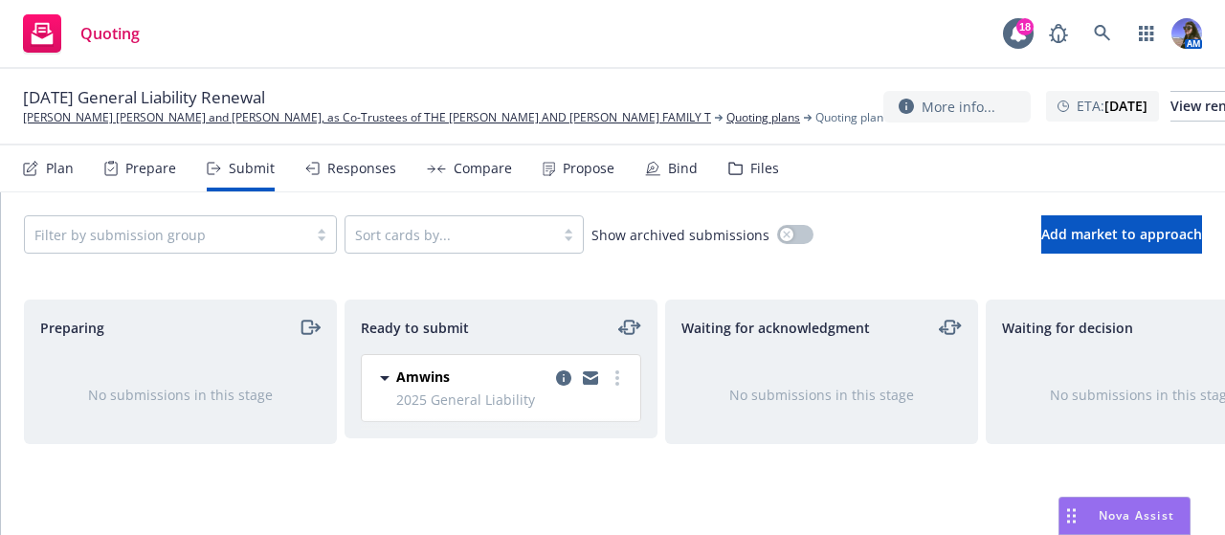
click at [731, 177] on div "Files" at bounding box center [754, 169] width 51 height 46
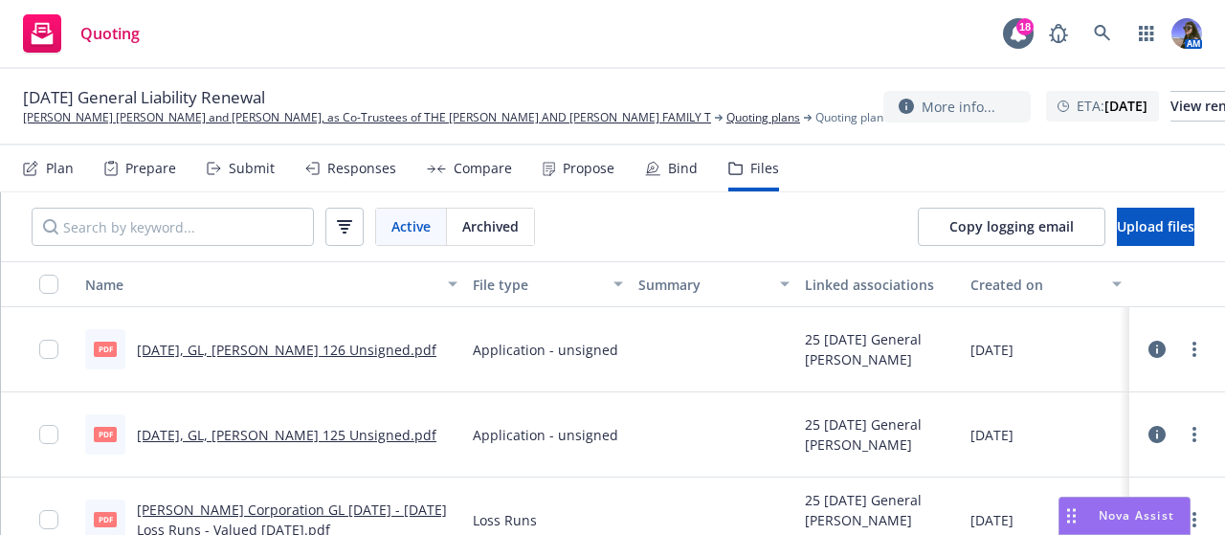
scroll to position [25, 0]
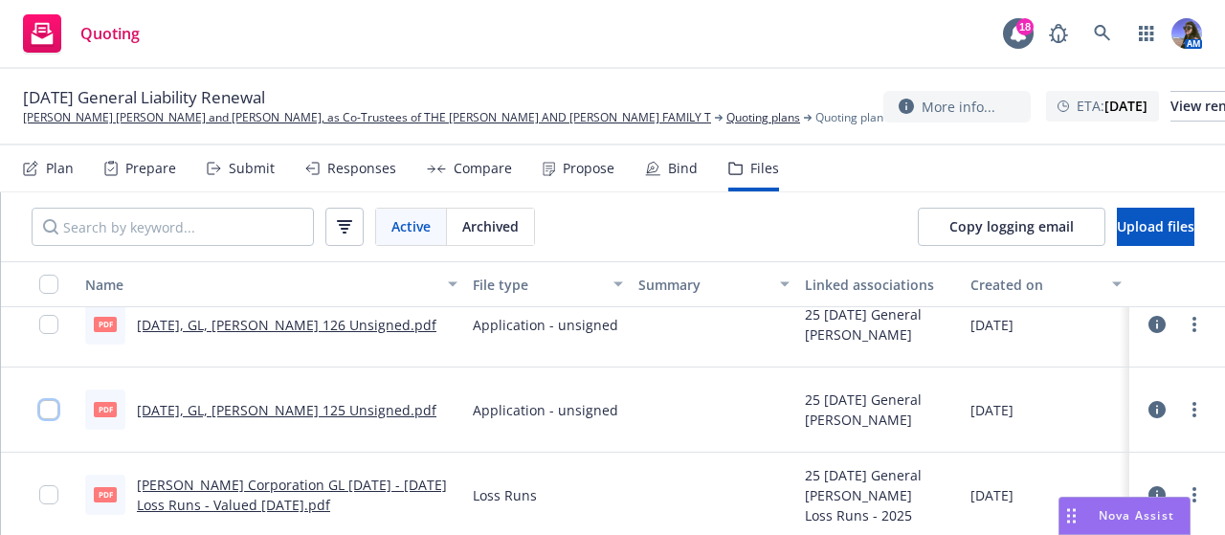
click at [54, 405] on input "checkbox" at bounding box center [48, 409] width 19 height 19
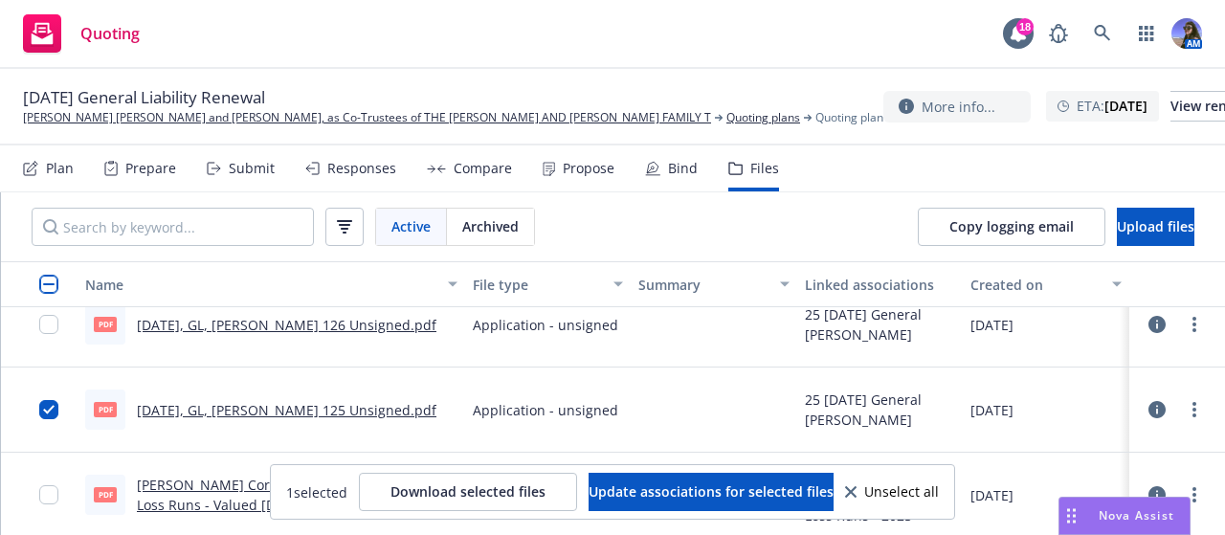
scroll to position [0, 0]
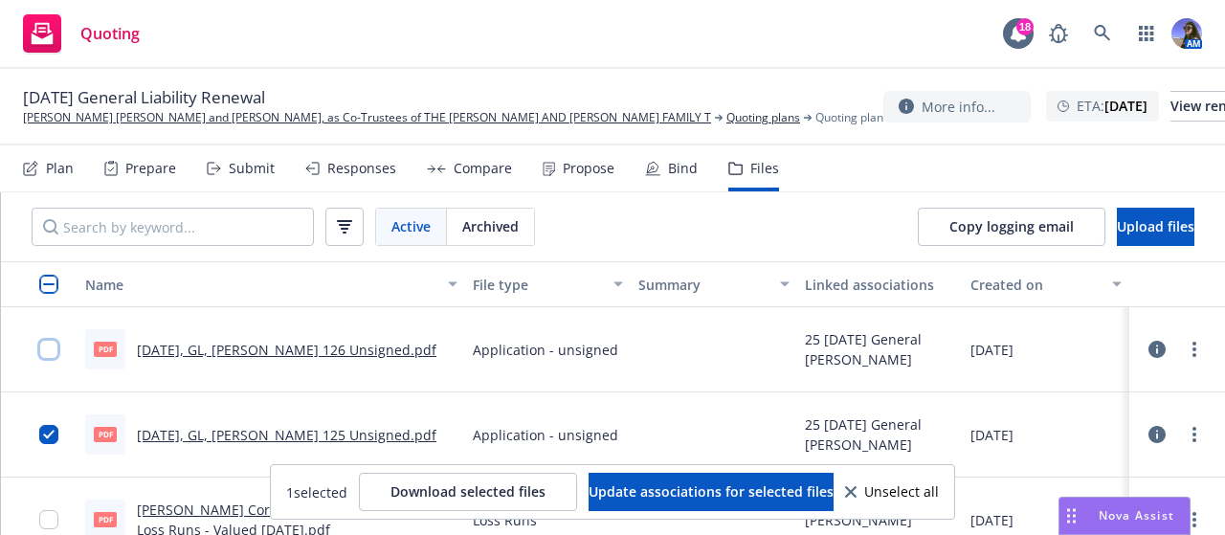
click at [49, 343] on input "checkbox" at bounding box center [48, 349] width 19 height 19
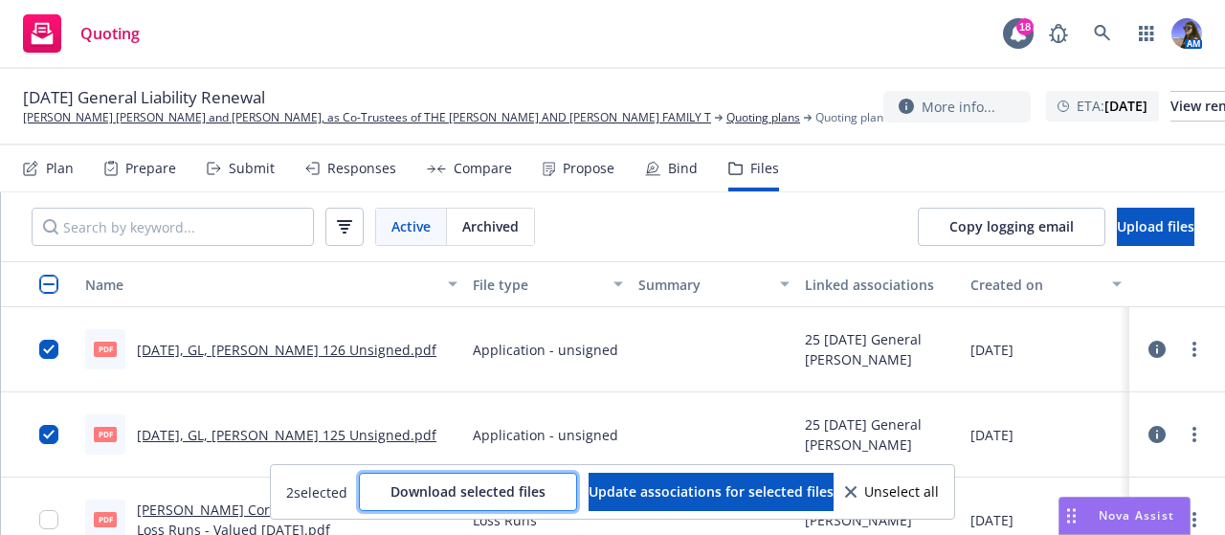
click at [458, 489] on span "Download selected files" at bounding box center [468, 492] width 155 height 18
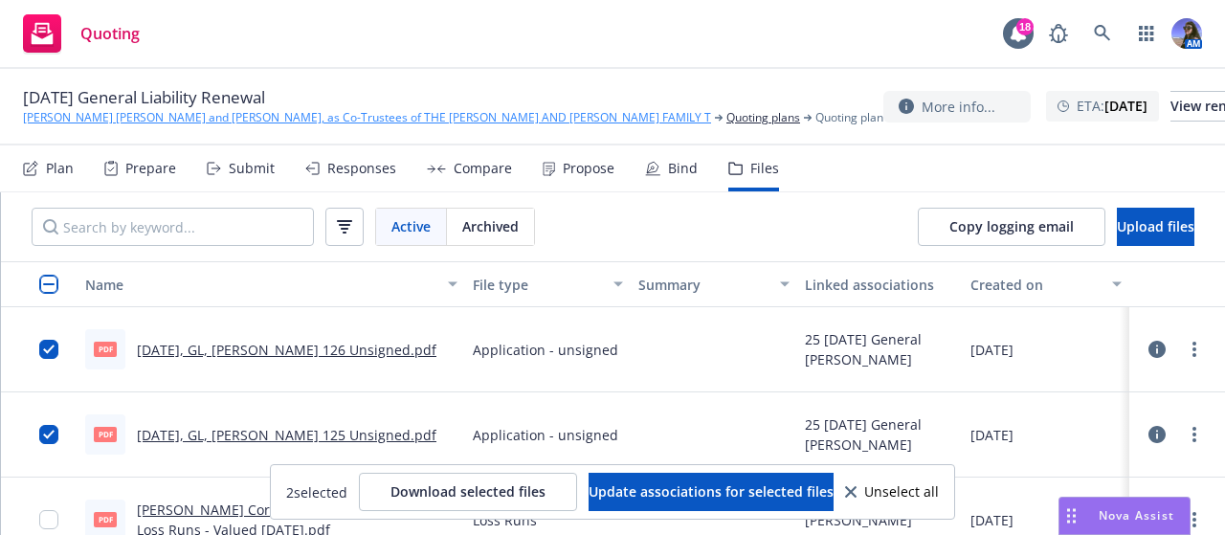
click at [146, 118] on link "[PERSON_NAME] [PERSON_NAME] and [PERSON_NAME], as Co-Trustees of THE [PERSON_NA…" at bounding box center [367, 117] width 688 height 17
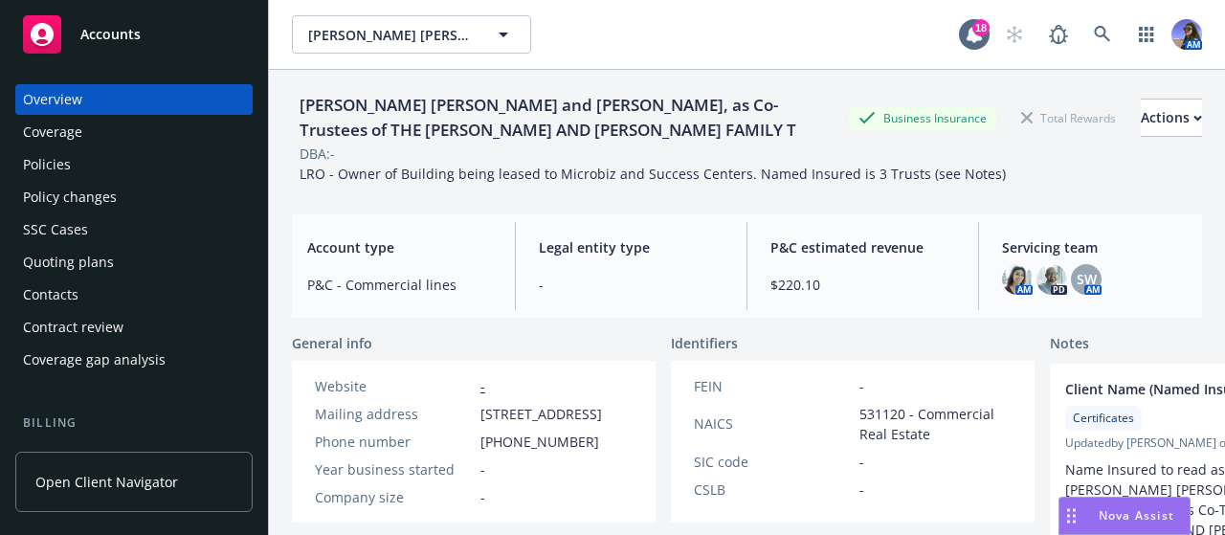
click at [96, 154] on div "Policies" at bounding box center [134, 164] width 222 height 31
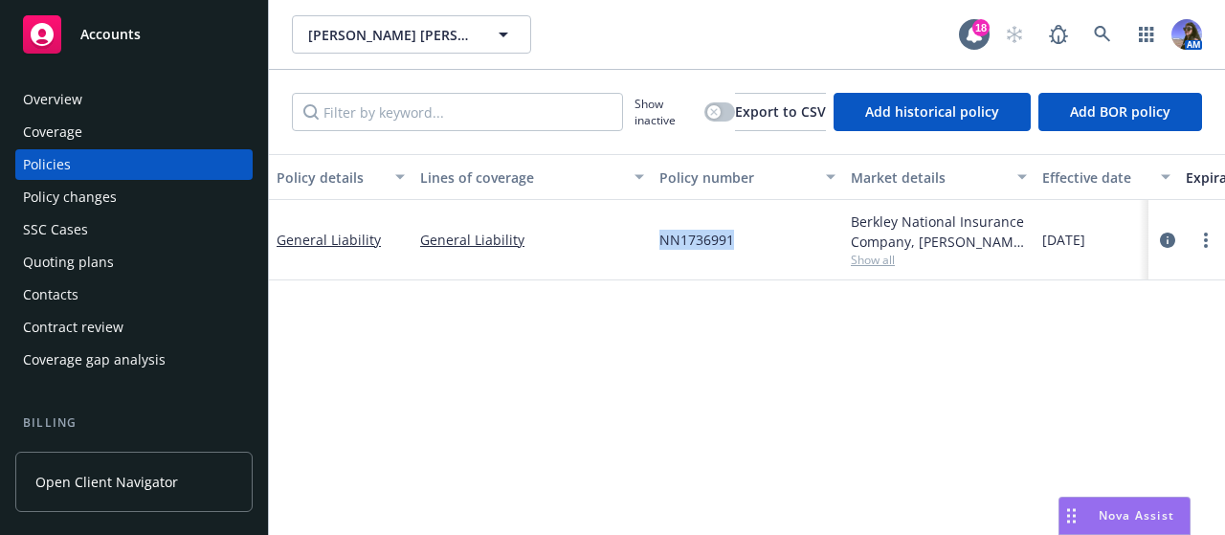
drag, startPoint x: 737, startPoint y: 242, endPoint x: 654, endPoint y: 244, distance: 83.3
click at [654, 244] on div "NN1736991" at bounding box center [747, 240] width 191 height 80
copy span "NN1736991"
click at [71, 248] on div "Quoting plans" at bounding box center [68, 262] width 91 height 31
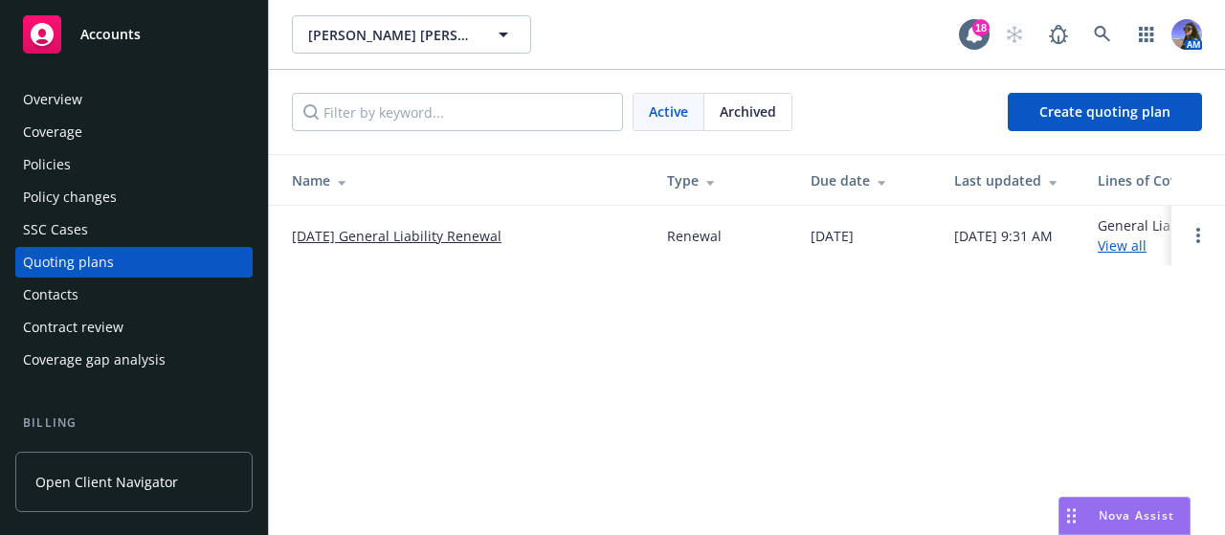
click at [372, 236] on link "[DATE] General Liability Renewal" at bounding box center [397, 236] width 210 height 20
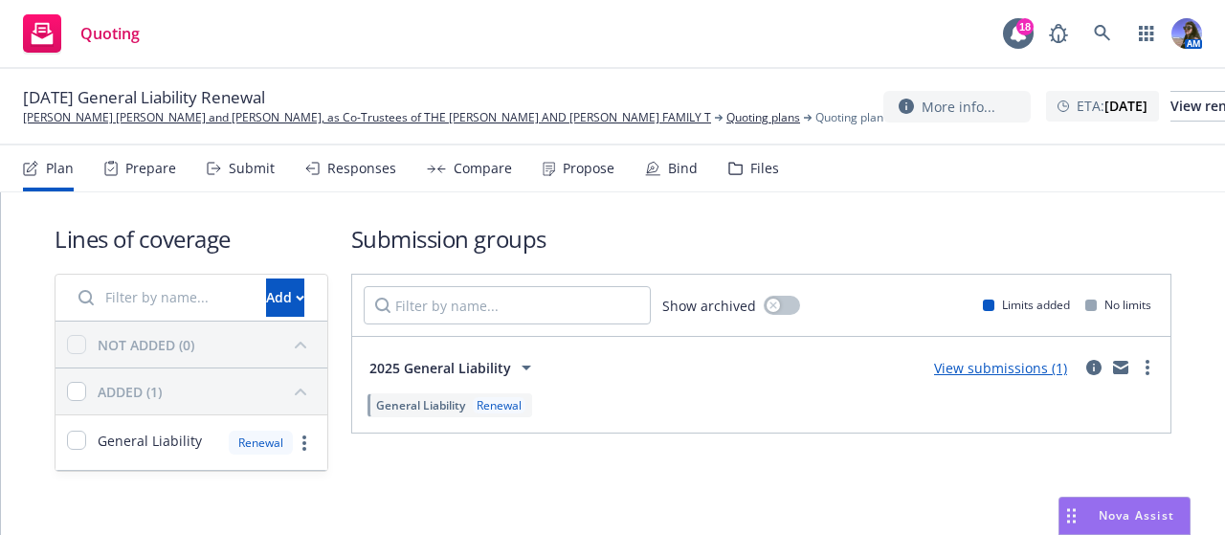
click at [149, 162] on div "Prepare" at bounding box center [150, 168] width 51 height 15
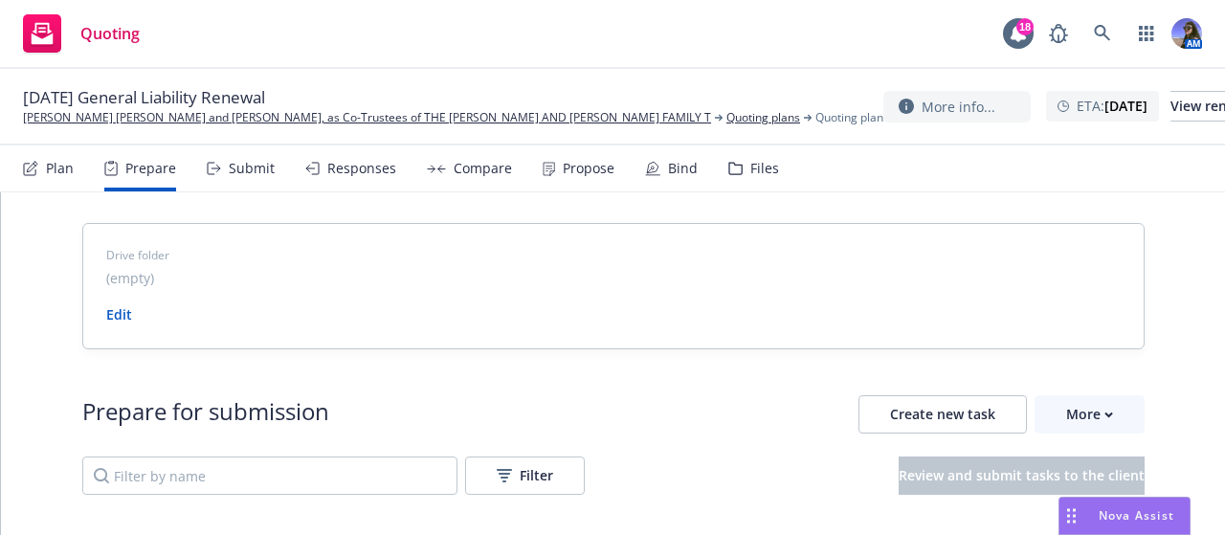
click at [241, 168] on div "Submit" at bounding box center [252, 168] width 46 height 15
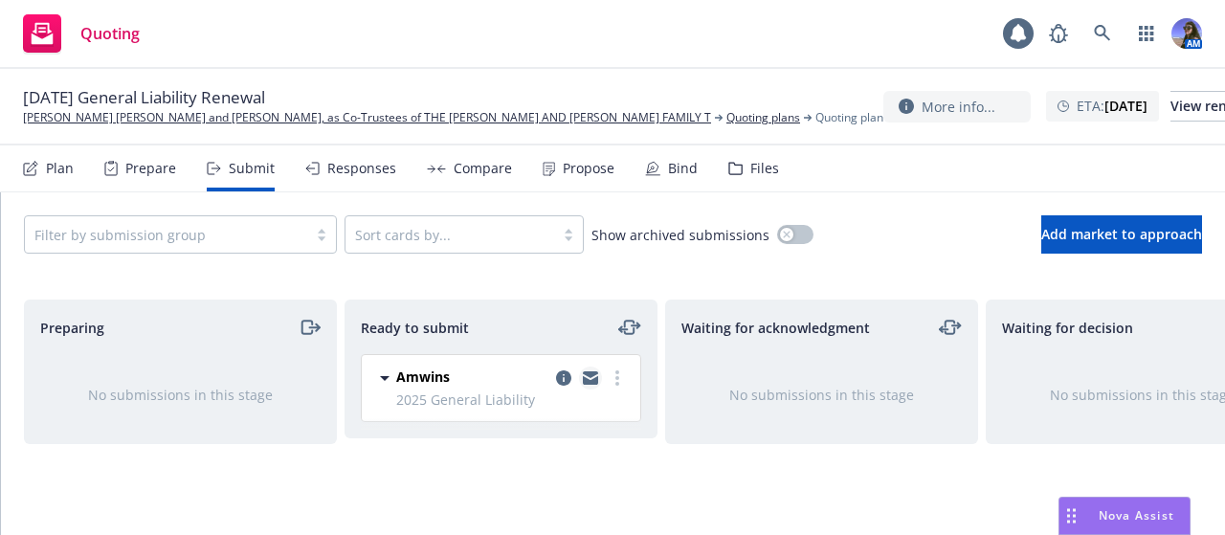
click at [592, 375] on icon "copy logging email" at bounding box center [590, 374] width 15 height 7
click at [611, 375] on link "more" at bounding box center [617, 378] width 23 height 23
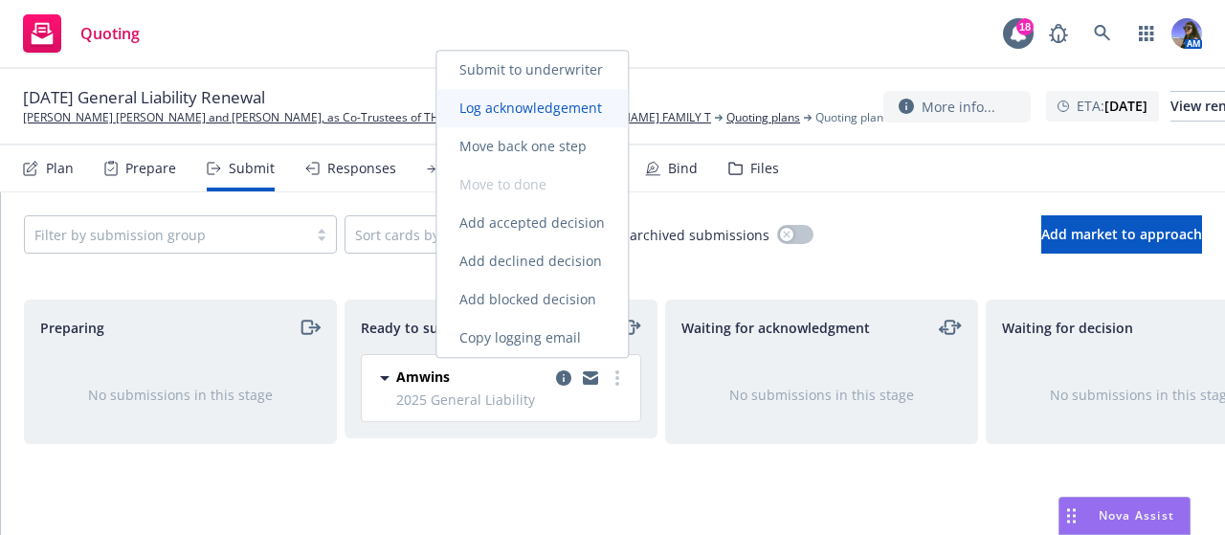
click at [519, 122] on link "Log acknowledgement" at bounding box center [532, 108] width 191 height 38
